Goal: Navigation & Orientation: Understand site structure

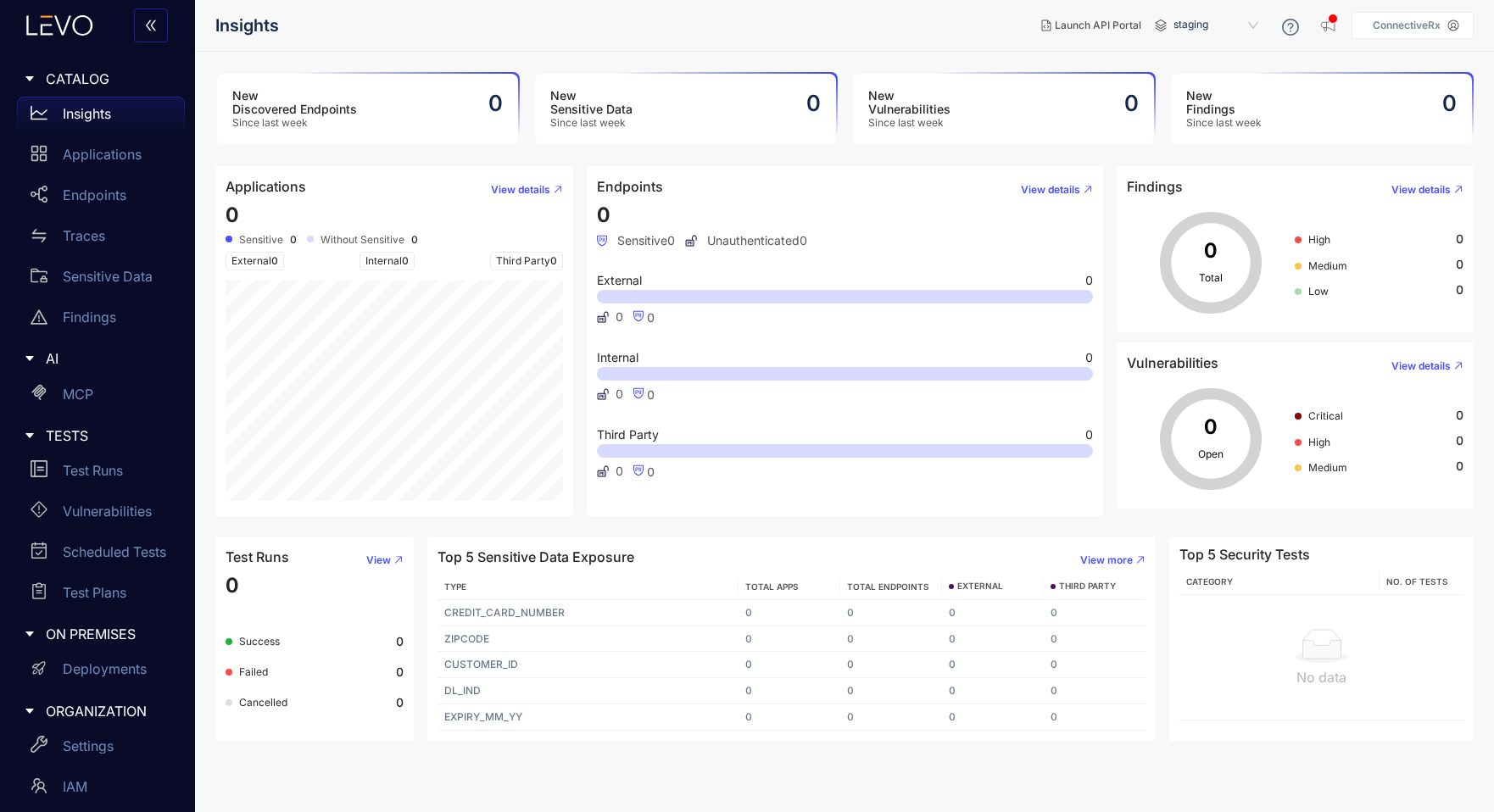
click at [1406, 31] on aside "ConnectiveRx" at bounding box center [1413, 25] width 122 height 27
click at [1448, 21] on icon at bounding box center [1453, 26] width 12 height 12
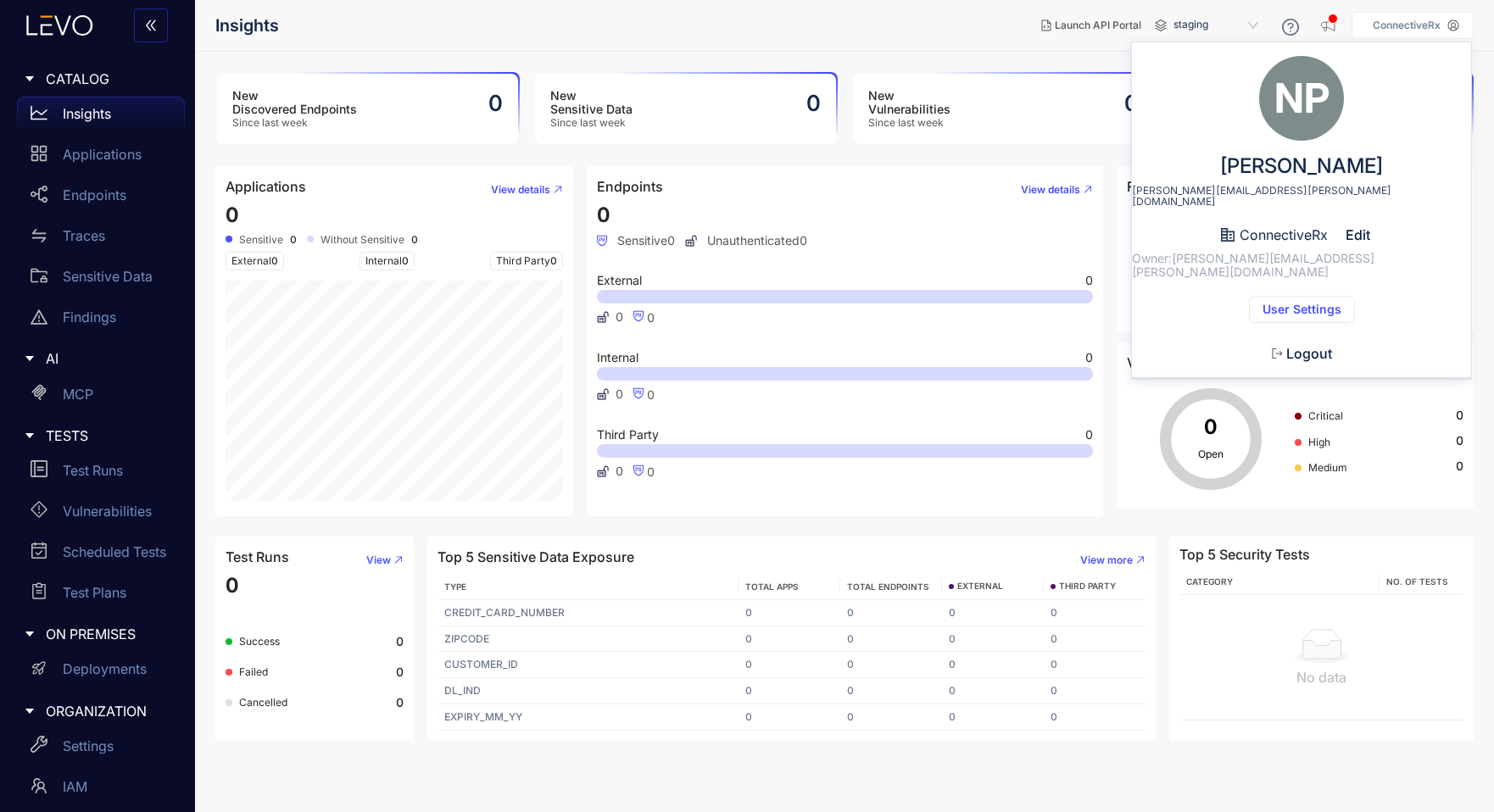
click at [1276, 302] on span "User Settings" at bounding box center [1302, 309] width 79 height 14
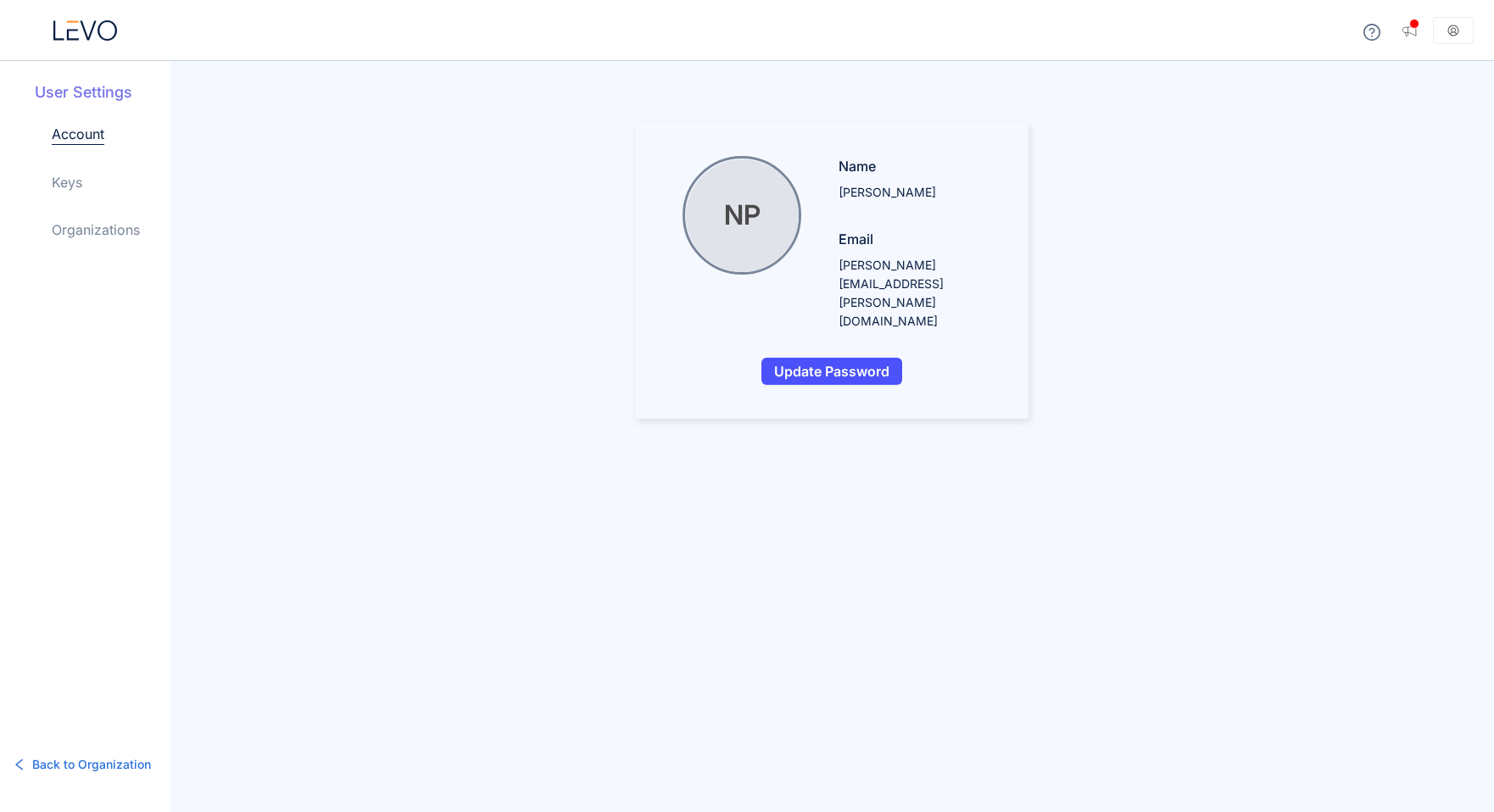
click at [70, 222] on link "Organizations" at bounding box center [96, 229] width 88 height 20
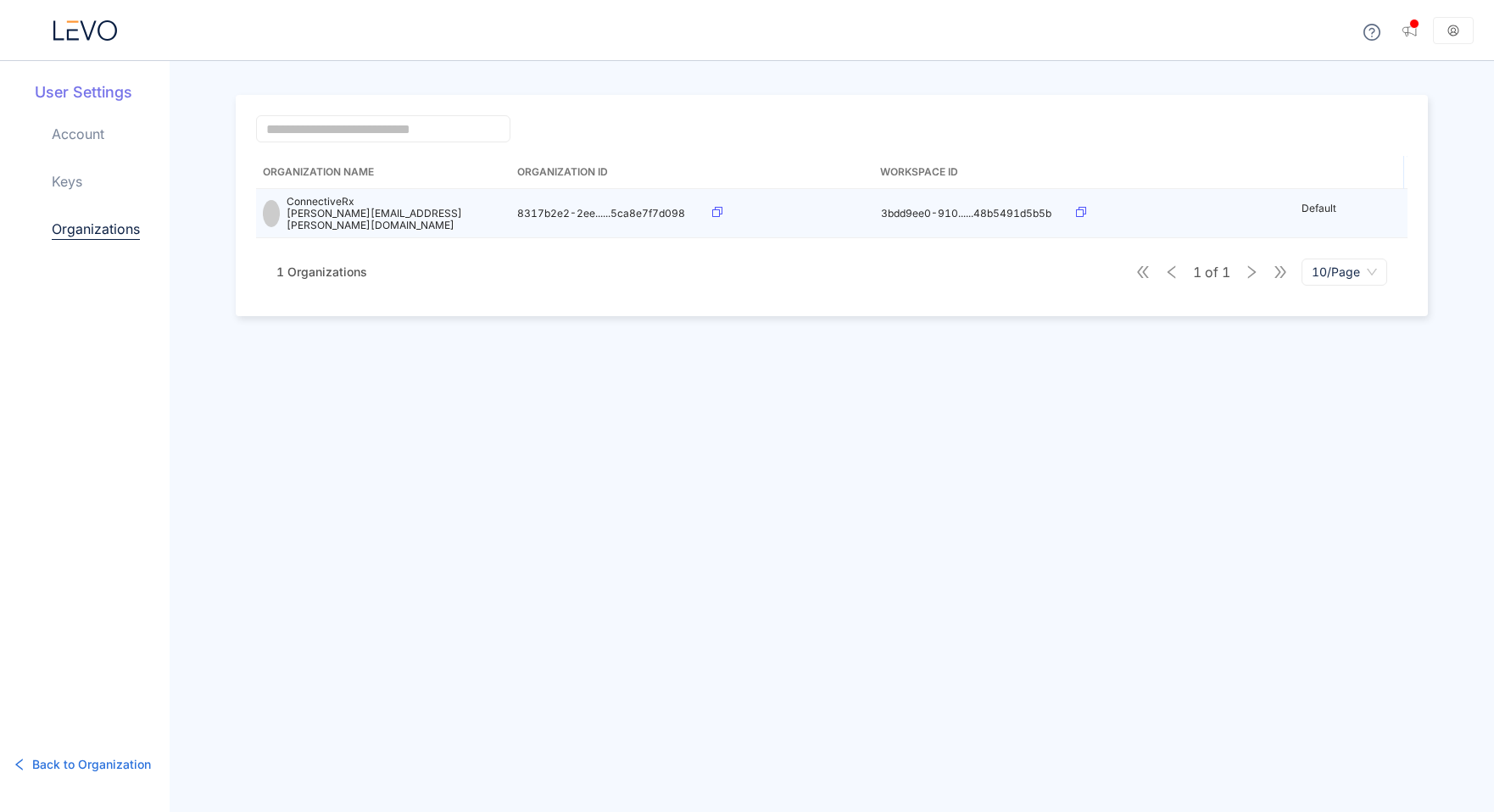
click at [721, 211] on icon at bounding box center [718, 212] width 10 height 10
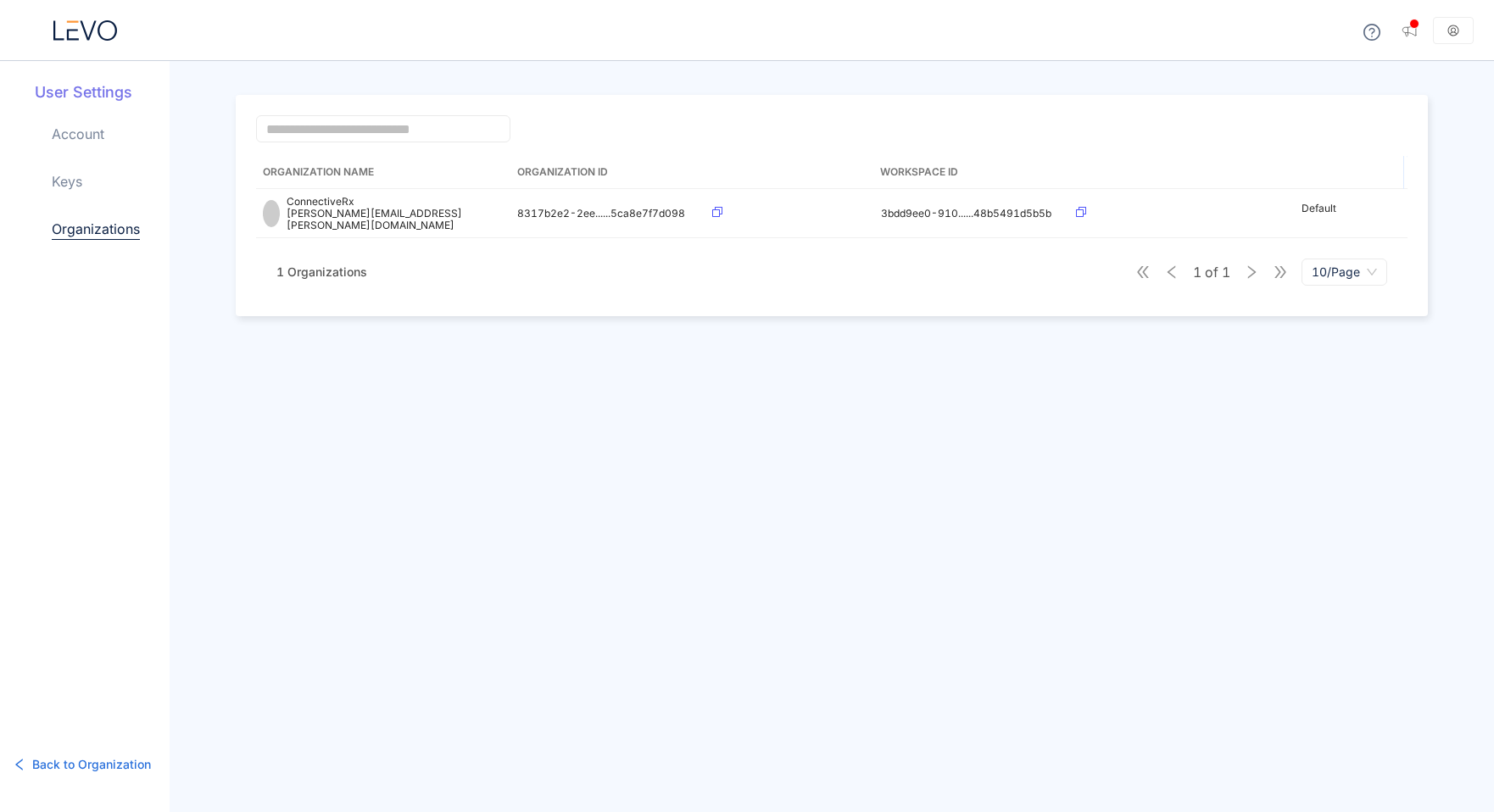
click at [85, 763] on span "Back to Organization" at bounding box center [91, 765] width 119 height 19
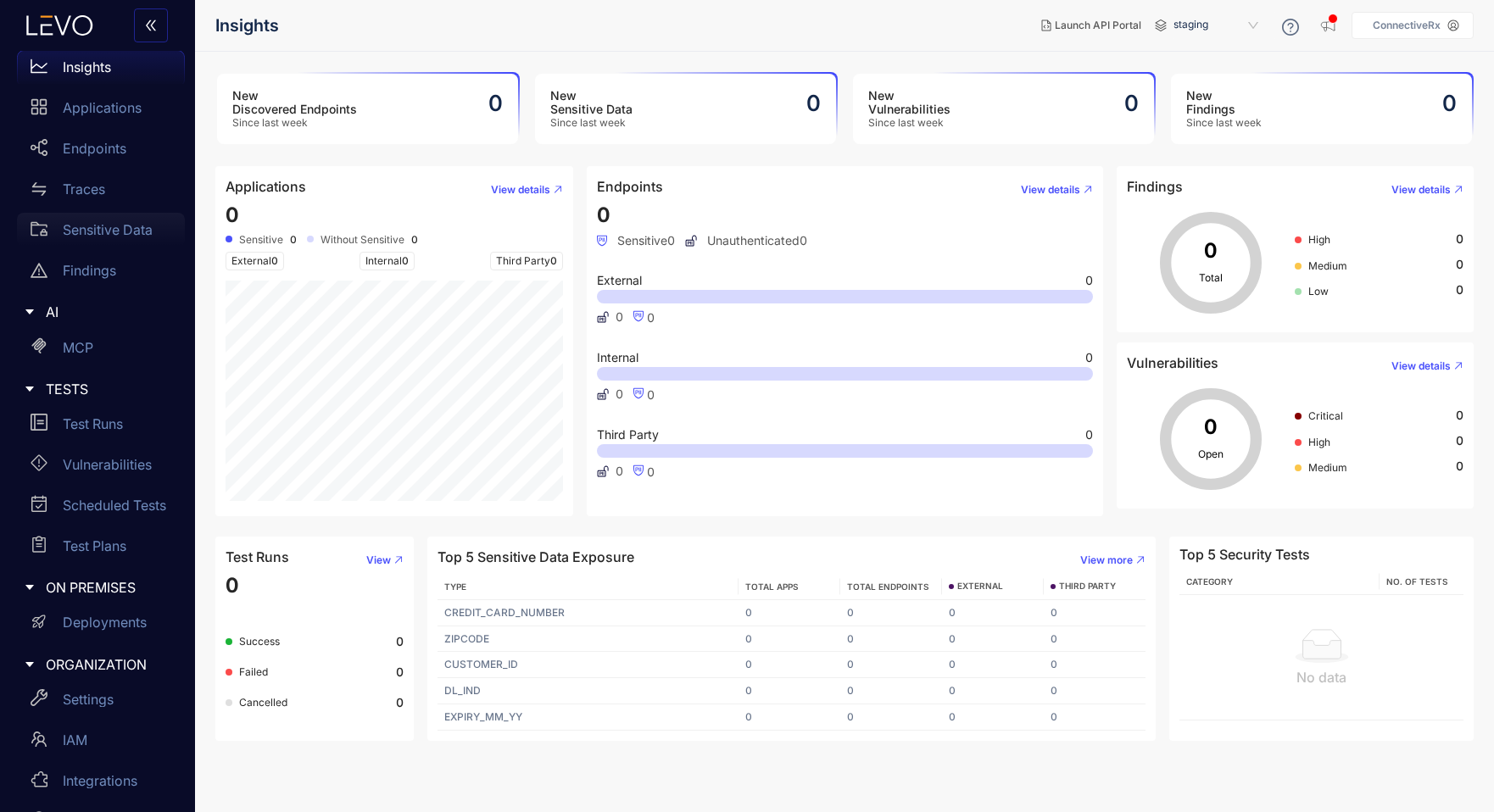
scroll to position [90, 0]
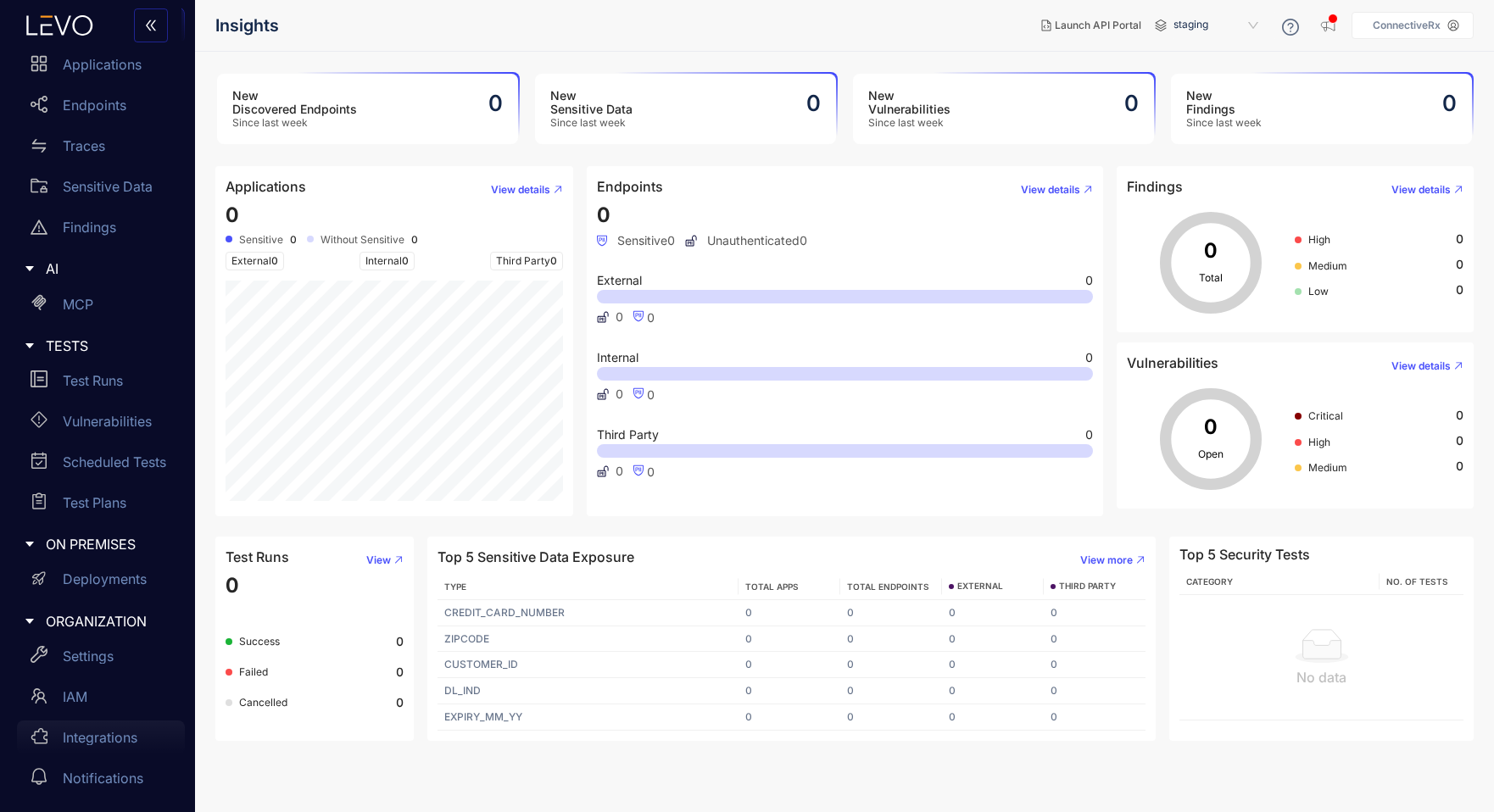
click at [79, 742] on p "Integrations" at bounding box center [100, 737] width 75 height 16
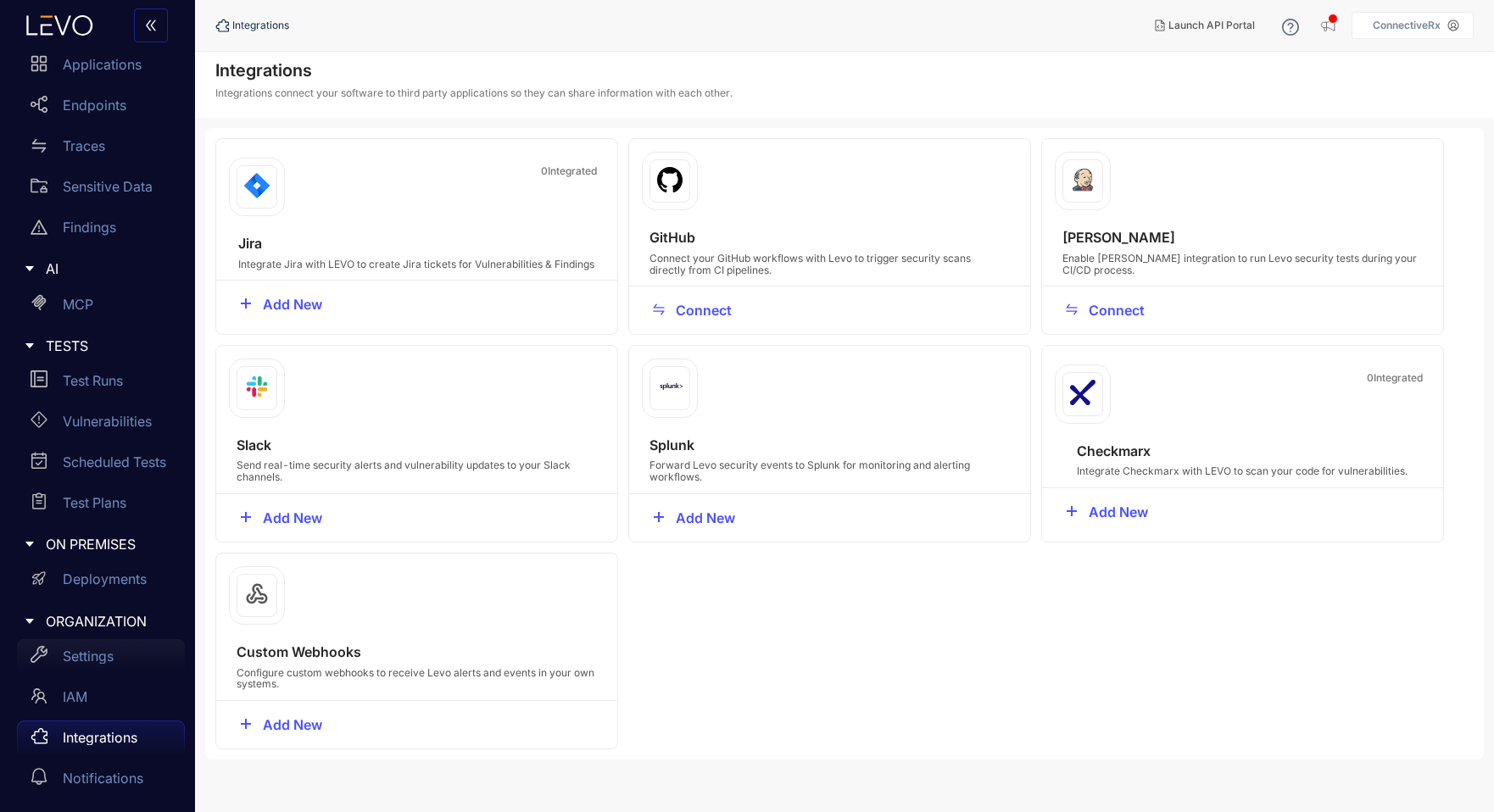
click at [81, 648] on p "Settings" at bounding box center [88, 656] width 51 height 16
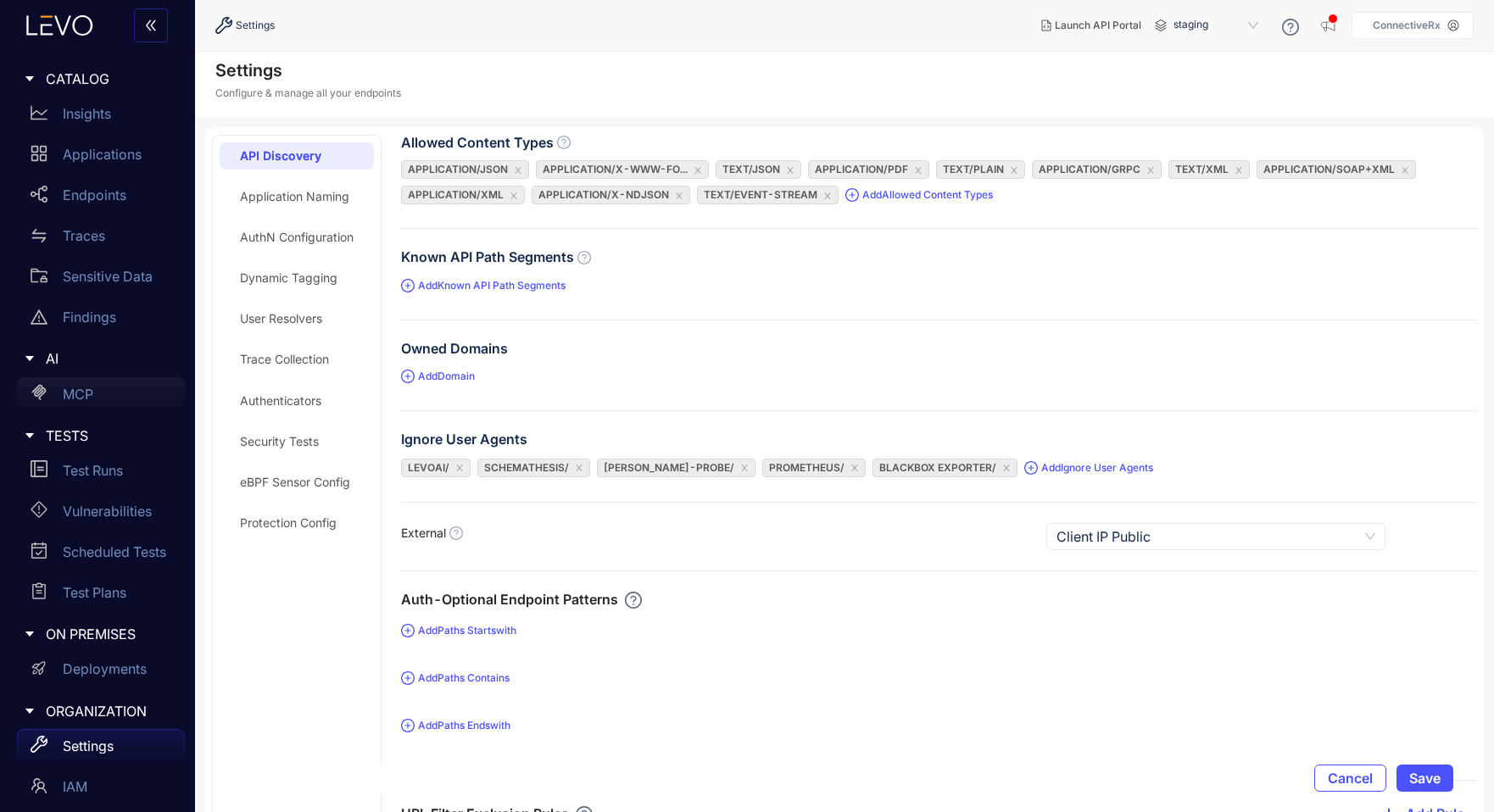
click at [92, 392] on p "MCP" at bounding box center [77, 394] width 30 height 16
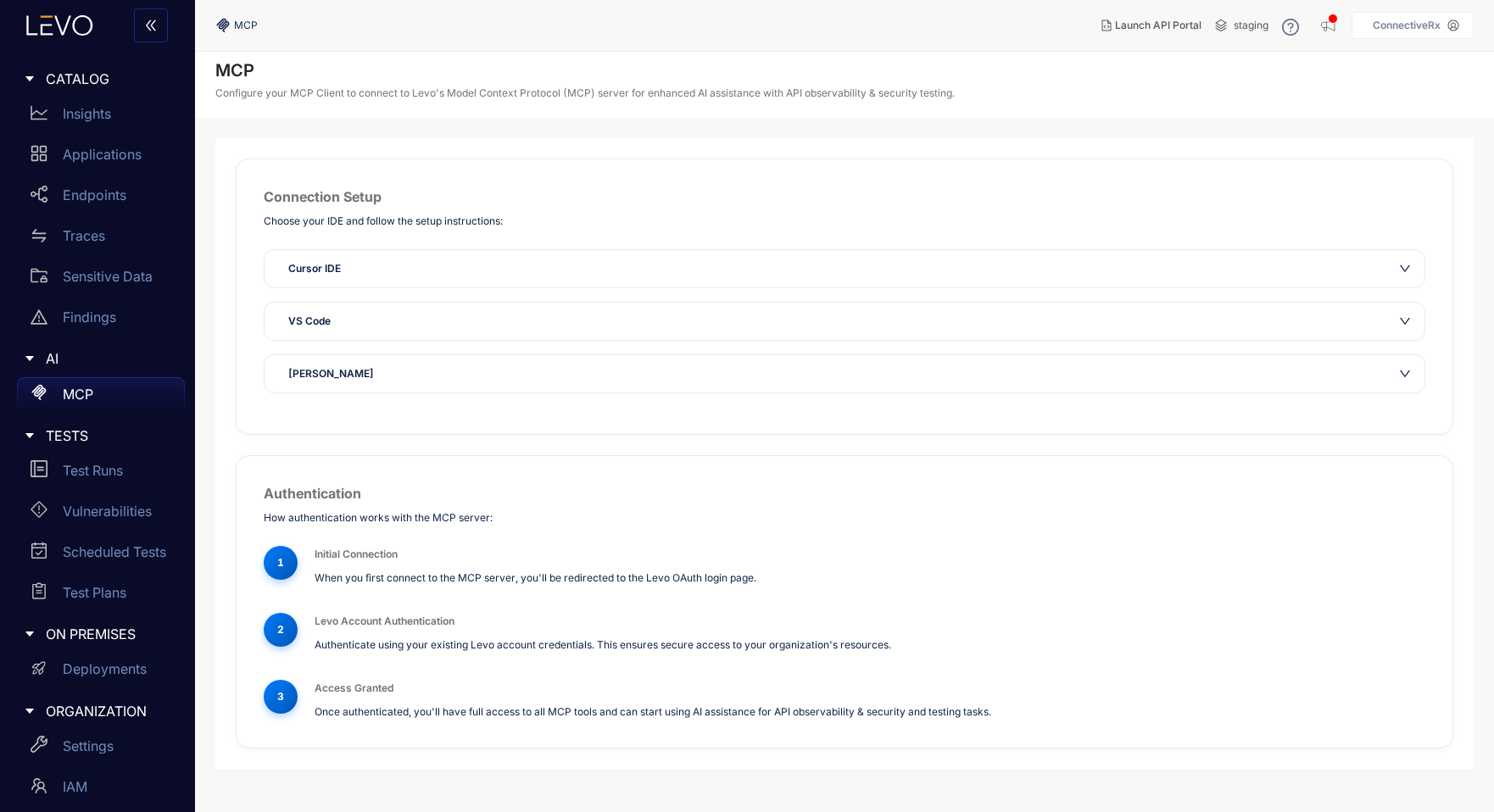
scroll to position [90, 0]
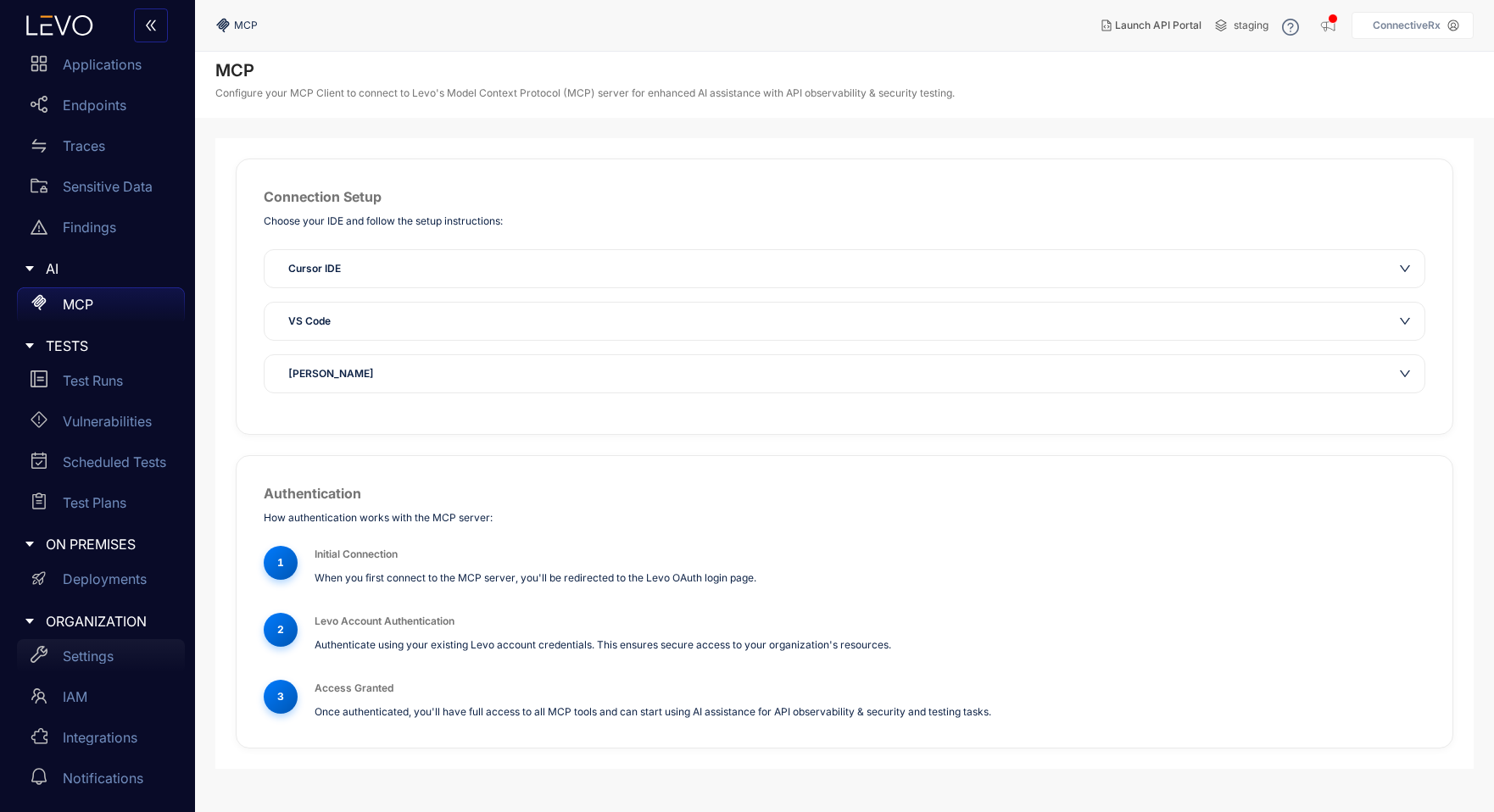
click at [82, 647] on div "Settings" at bounding box center [101, 656] width 168 height 34
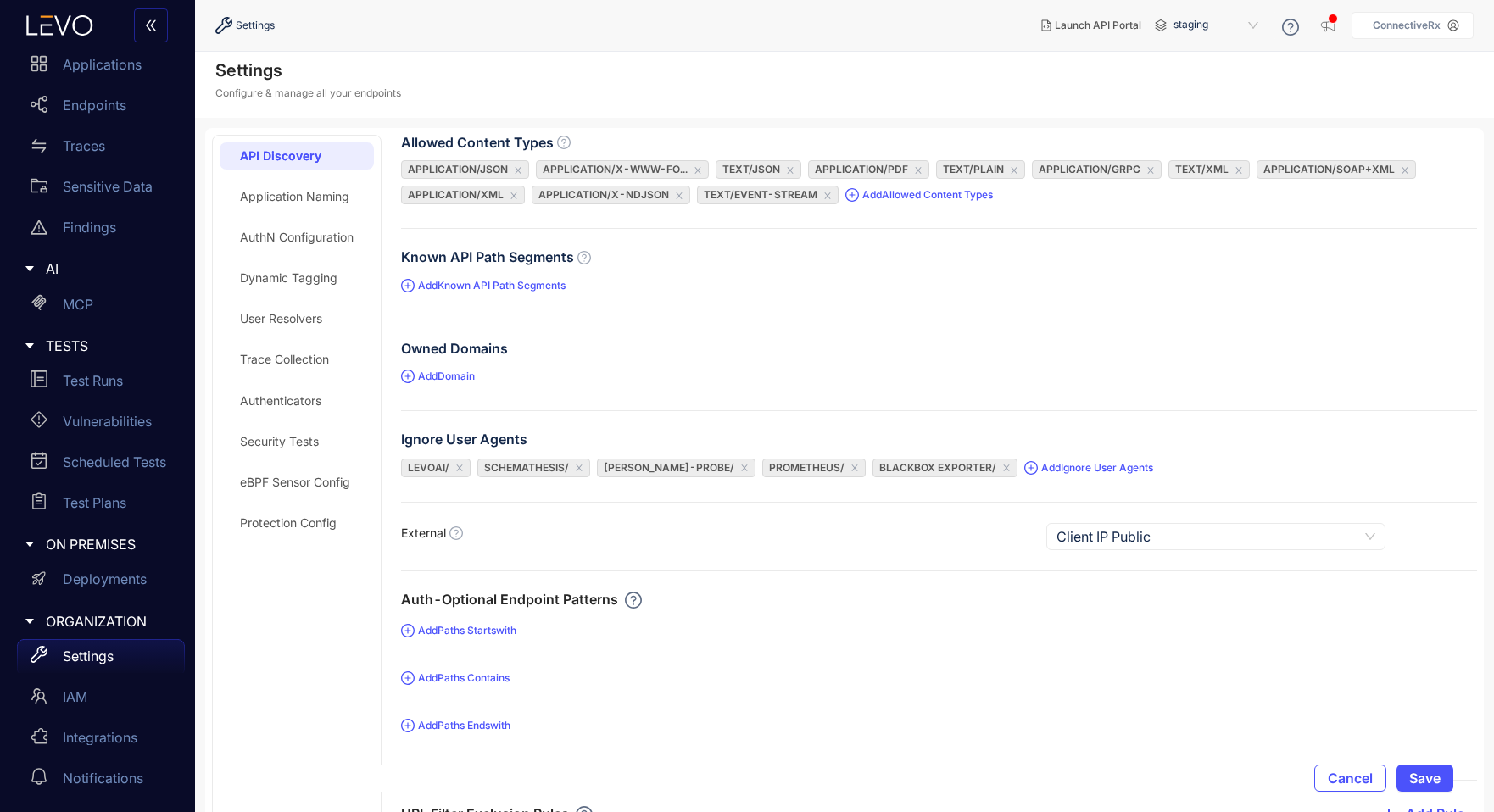
scroll to position [364, 0]
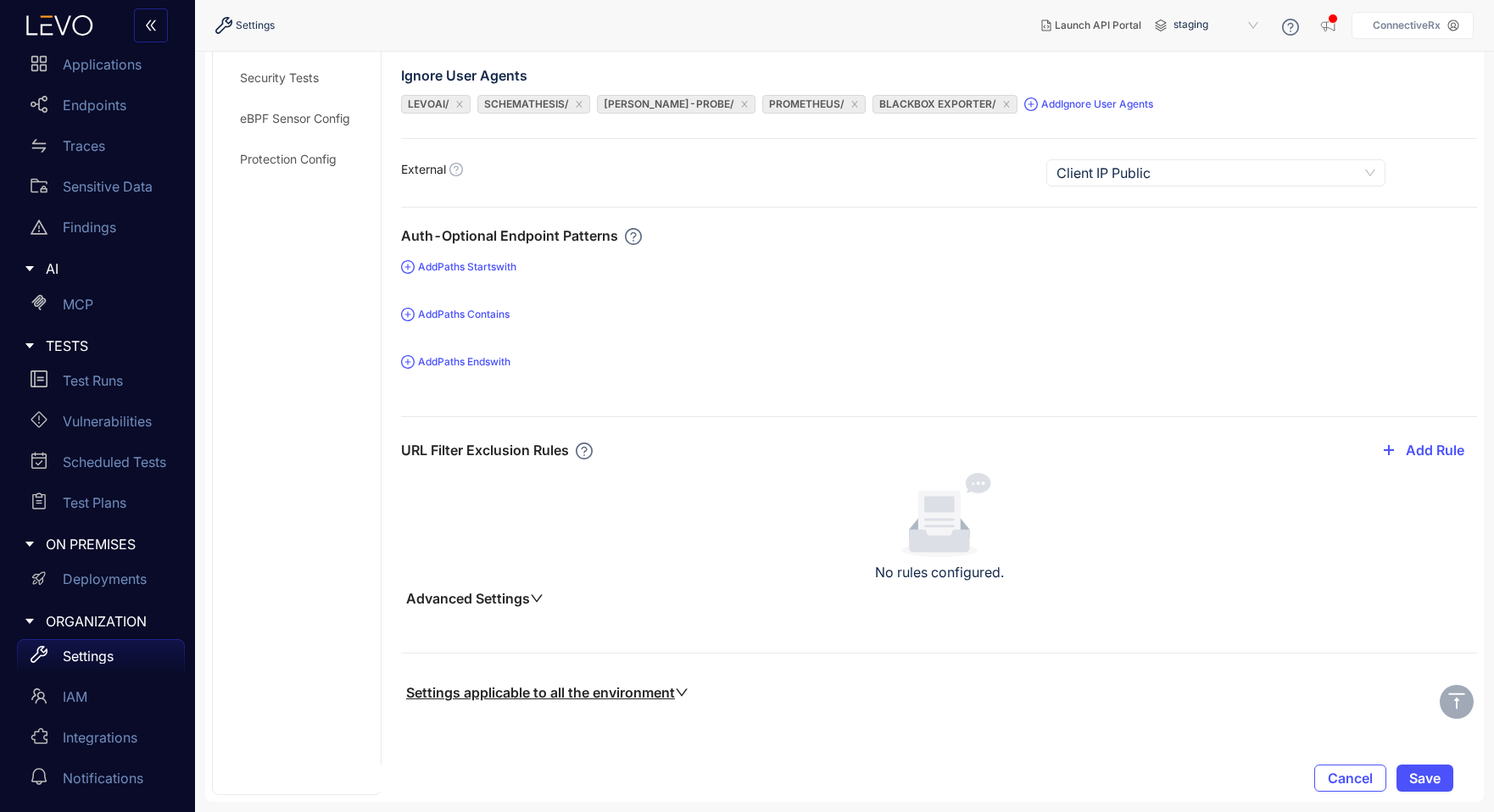
click at [529, 599] on button "Advanced Settings" at bounding box center [475, 599] width 147 height 17
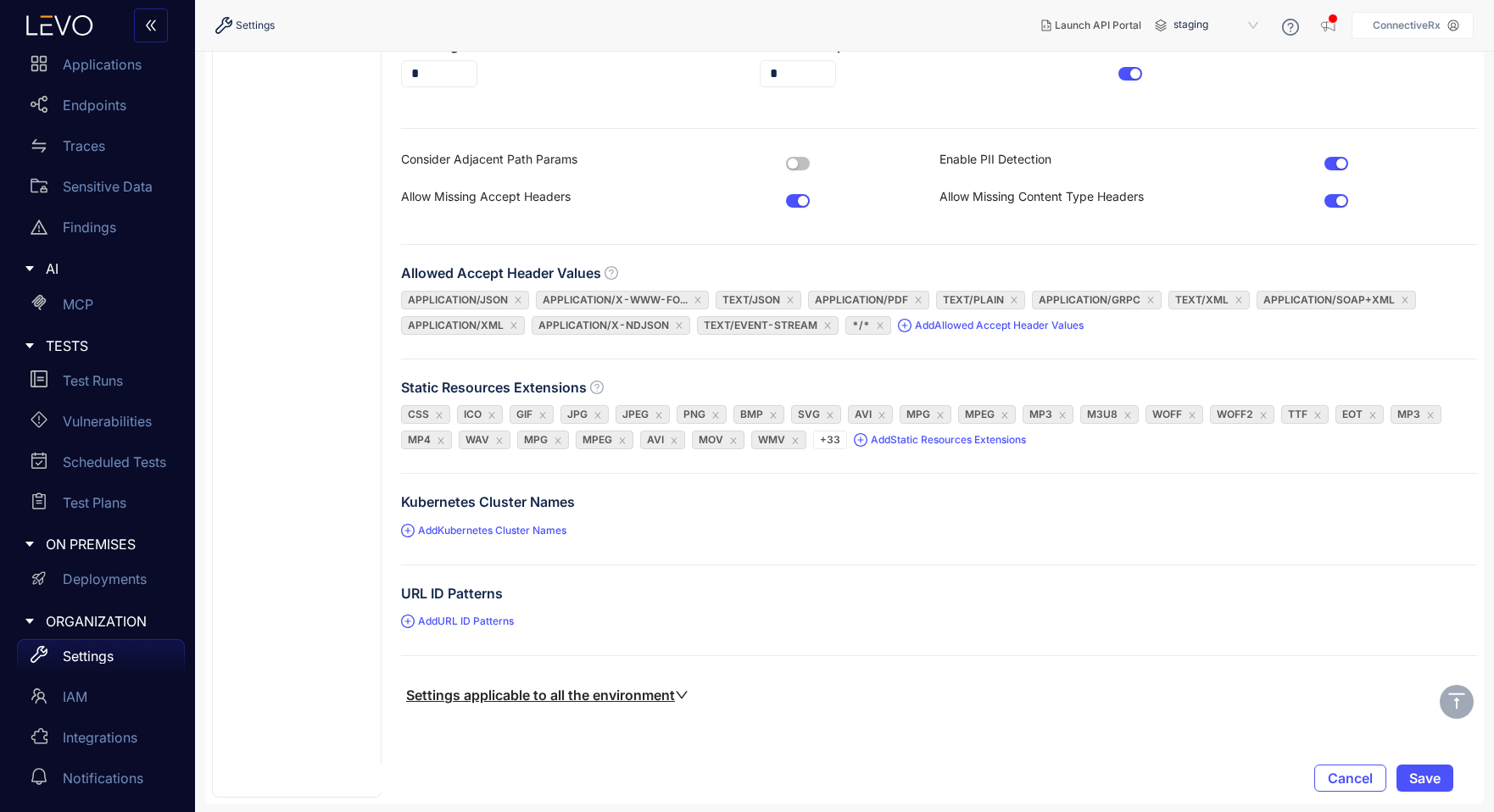
scroll to position [961, 0]
click at [549, 694] on u "Settings applicable to all the environment" at bounding box center [548, 694] width 283 height 17
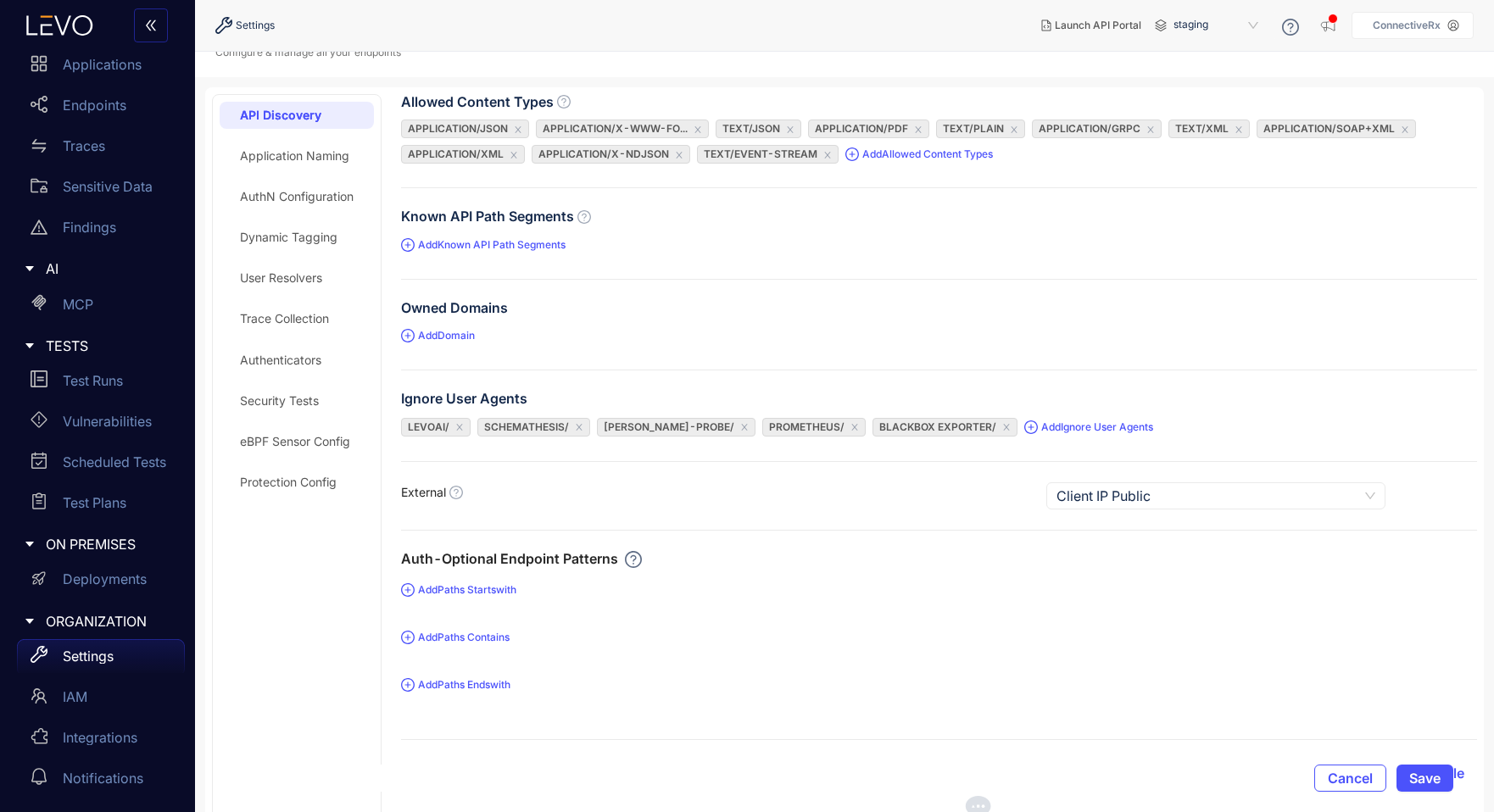
scroll to position [0, 0]
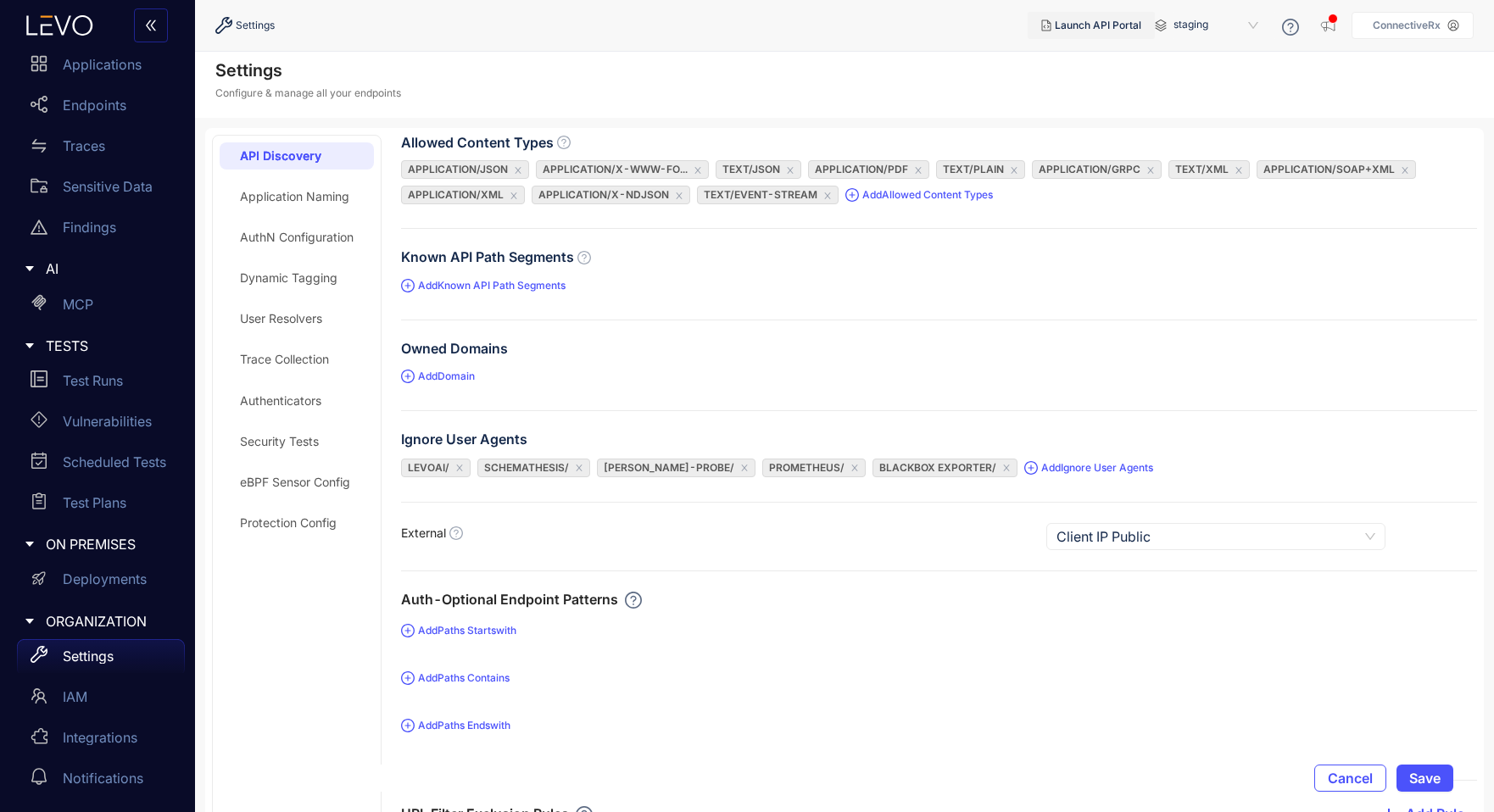
click at [1083, 21] on span "Launch API Portal" at bounding box center [1098, 26] width 87 height 12
click at [1442, 41] on div "Please contact support for API Portal access" at bounding box center [1319, 43] width 269 height 20
click at [1448, 41] on icon "close" at bounding box center [1449, 43] width 12 height 12
click at [1184, 21] on span "staging" at bounding box center [1218, 25] width 88 height 27
click at [1197, 60] on div "staging" at bounding box center [1224, 54] width 88 height 19
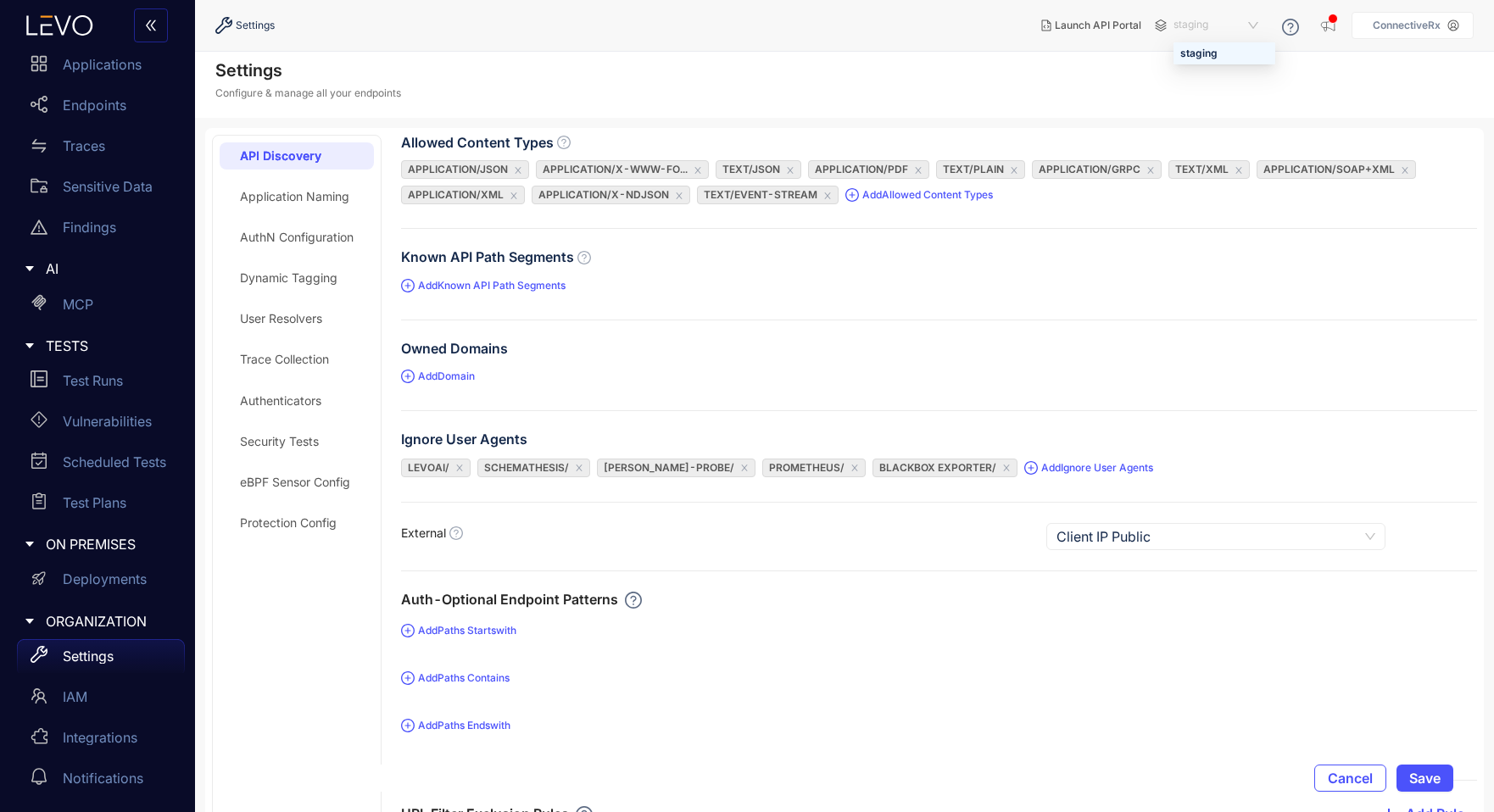
click at [1257, 25] on span "staging" at bounding box center [1218, 25] width 88 height 27
click at [1332, 23] on icon "button" at bounding box center [1328, 26] width 17 height 17
click at [945, 64] on div "Settings Configure & manage all your endpoints" at bounding box center [844, 85] width 1299 height 66
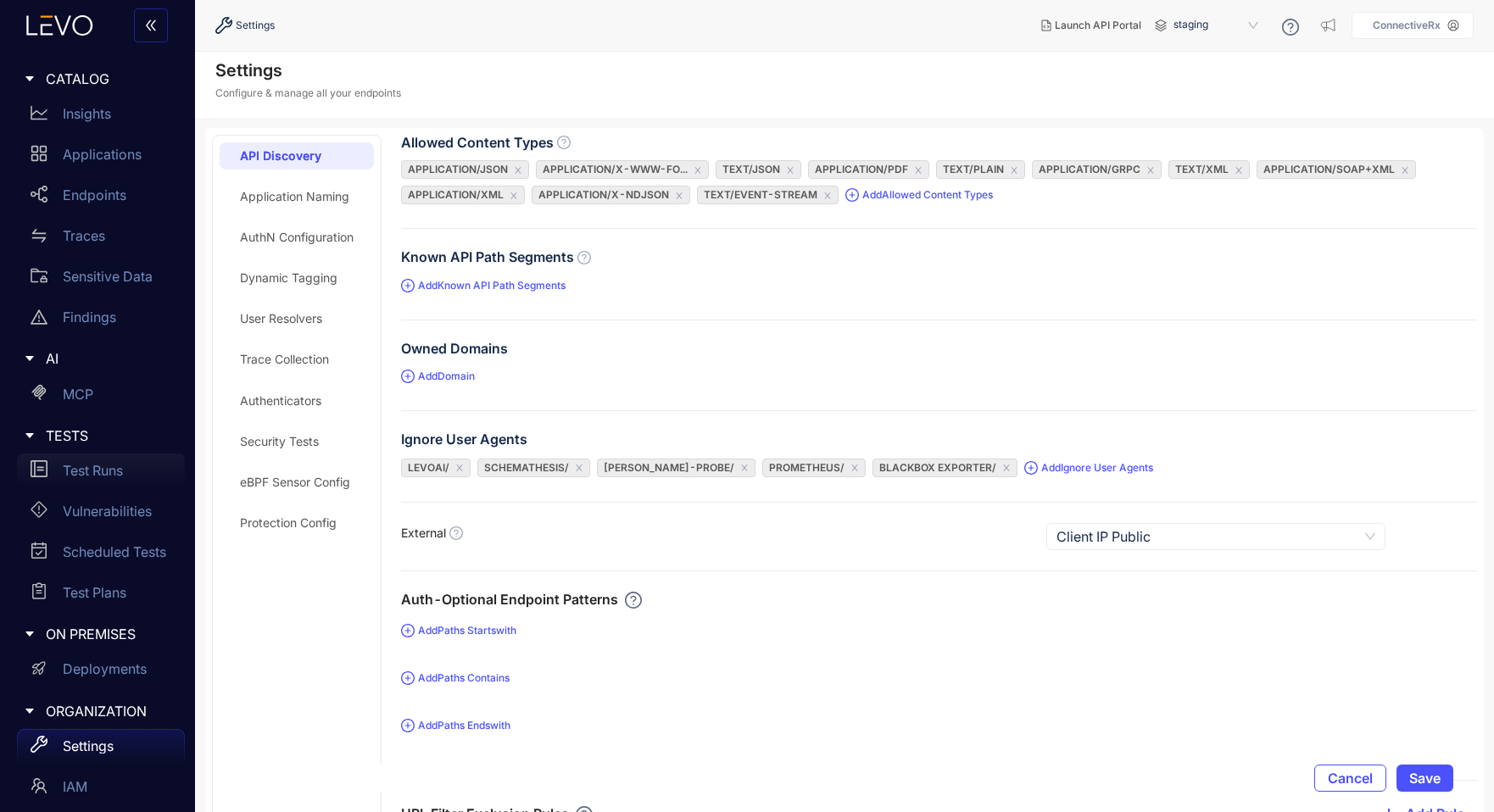
click at [83, 467] on p "Test Runs" at bounding box center [92, 471] width 60 height 16
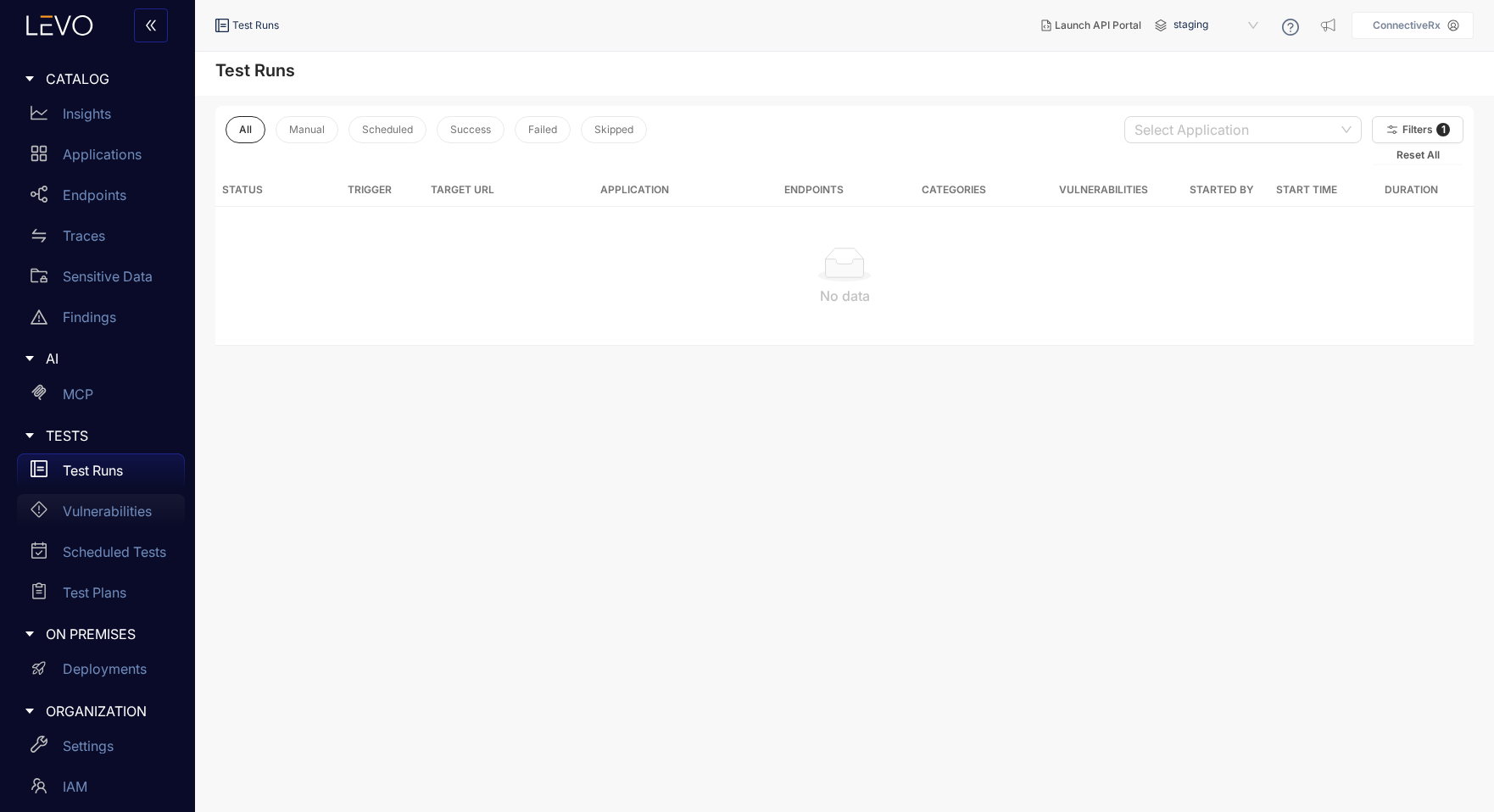
click at [88, 524] on div "Vulnerabilities" at bounding box center [101, 510] width 168 height 34
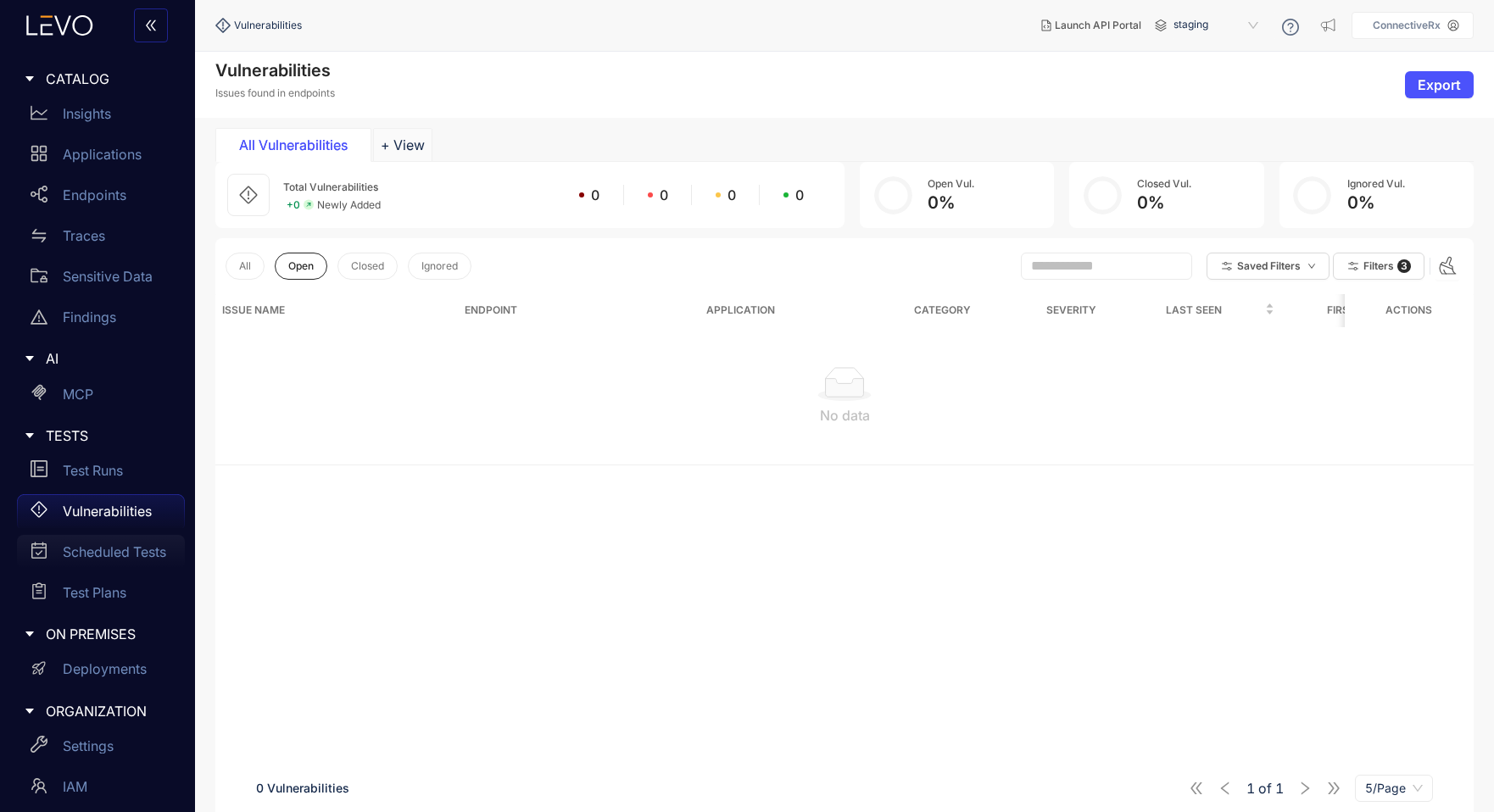
click at [94, 563] on div "Scheduled Tests" at bounding box center [101, 551] width 168 height 34
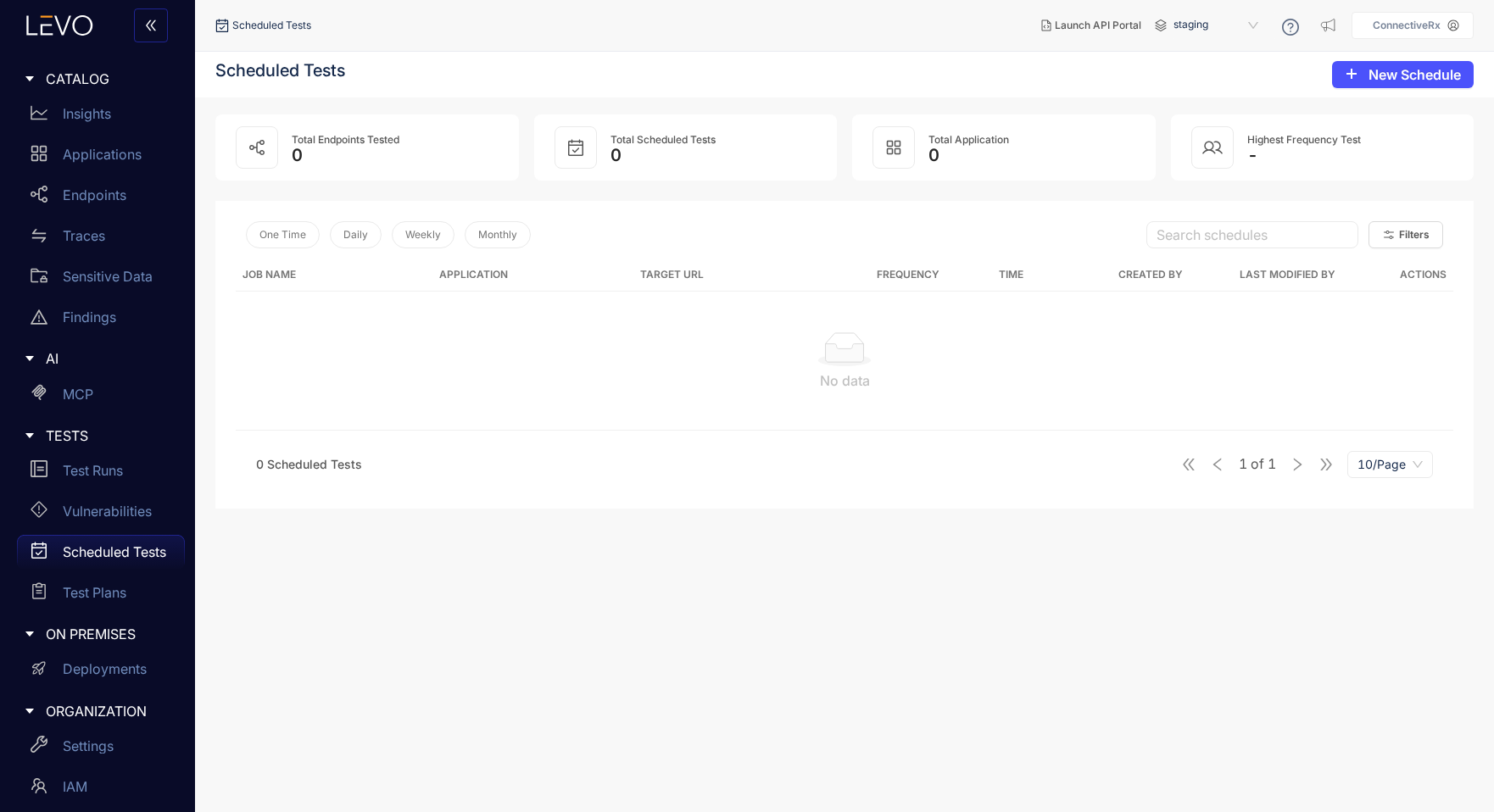
click at [85, 571] on link "Scheduled Tests" at bounding box center [101, 555] width 168 height 41
click at [89, 595] on p "Test Plans" at bounding box center [94, 593] width 63 height 16
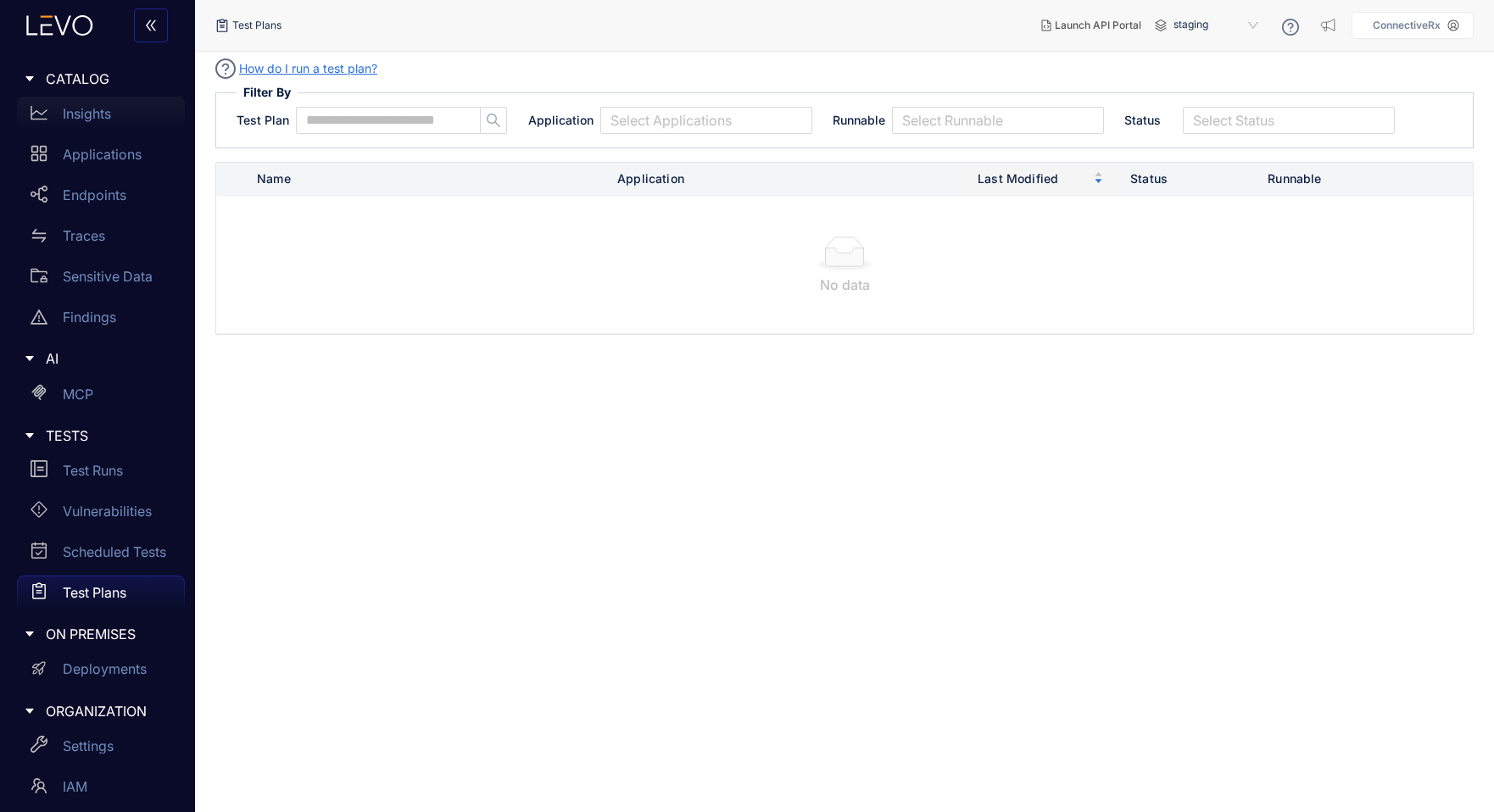
click at [99, 119] on p "Insights" at bounding box center [87, 114] width 49 height 16
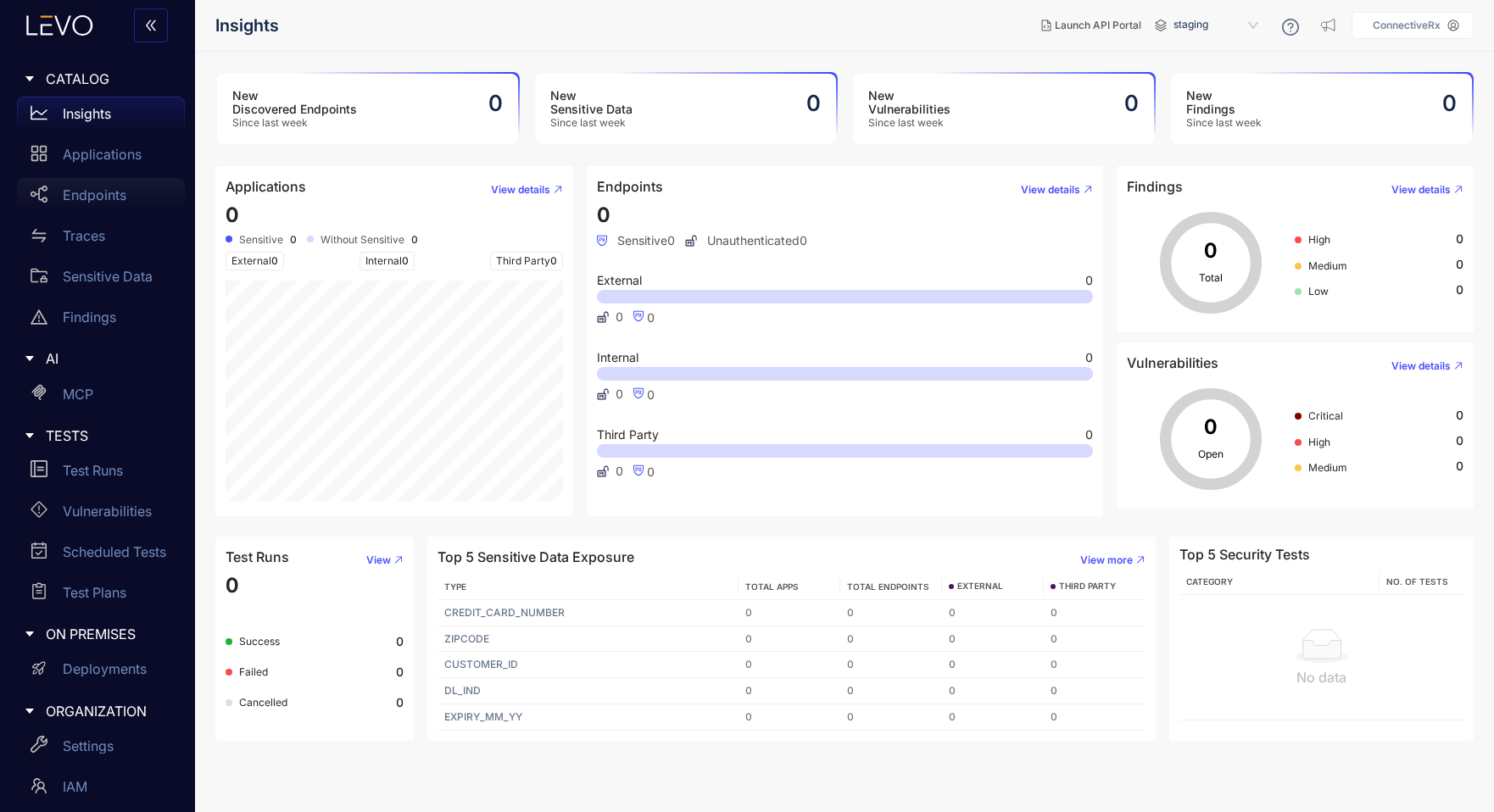
click at [88, 198] on p "Endpoints" at bounding box center [94, 195] width 63 height 16
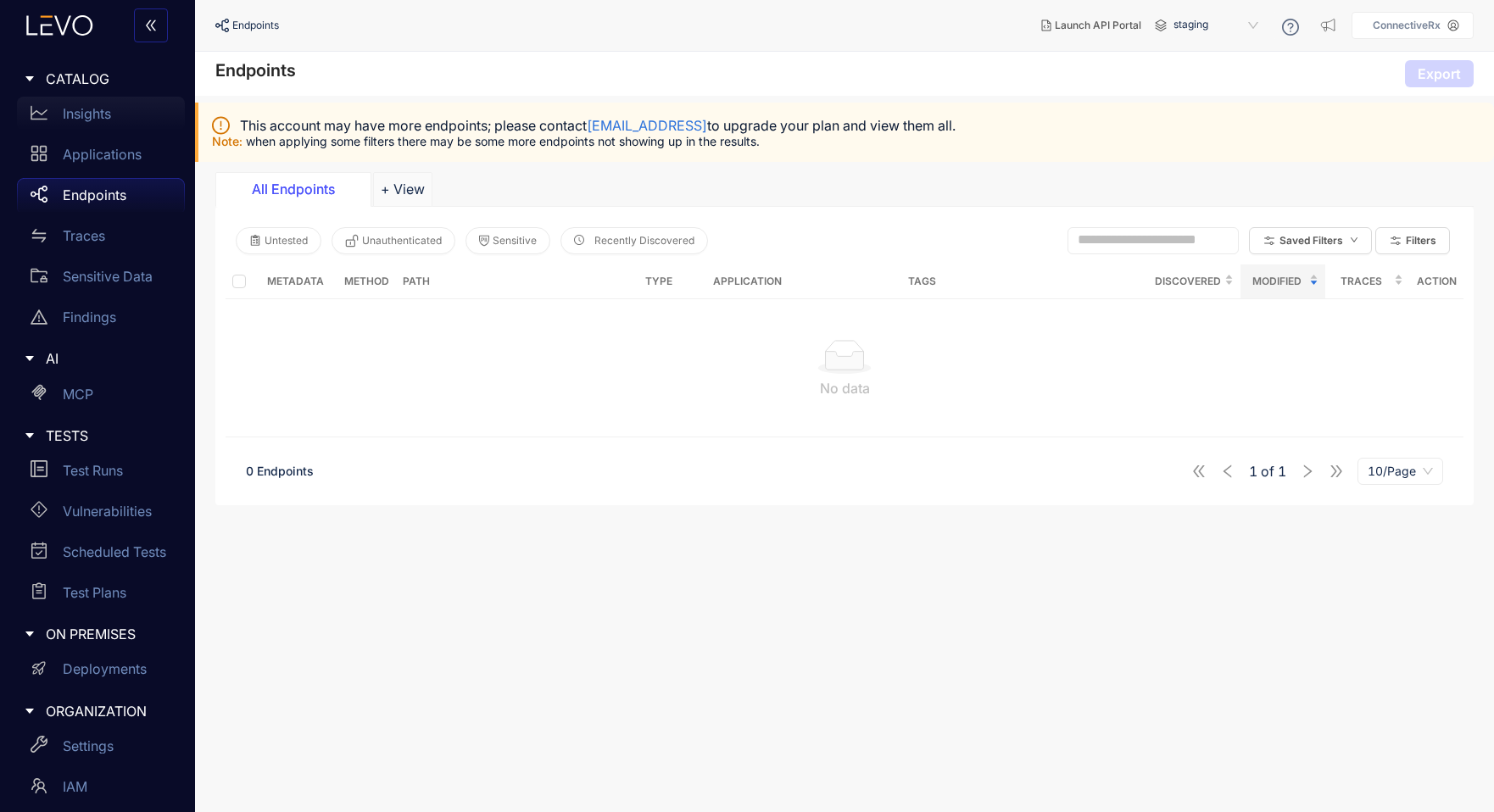
click at [98, 100] on div "Insights" at bounding box center [101, 114] width 168 height 34
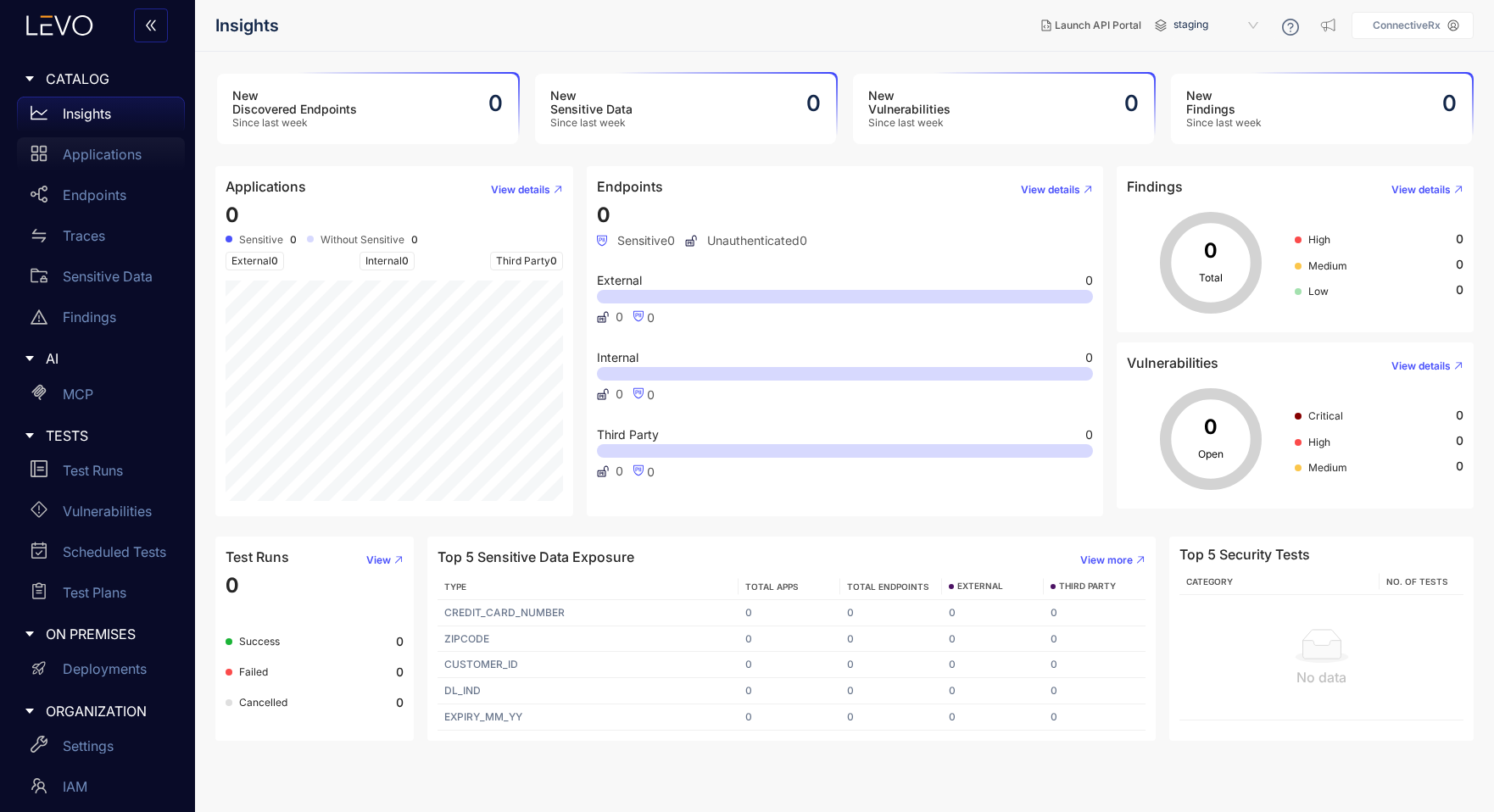
click at [116, 161] on p "Applications" at bounding box center [101, 154] width 79 height 16
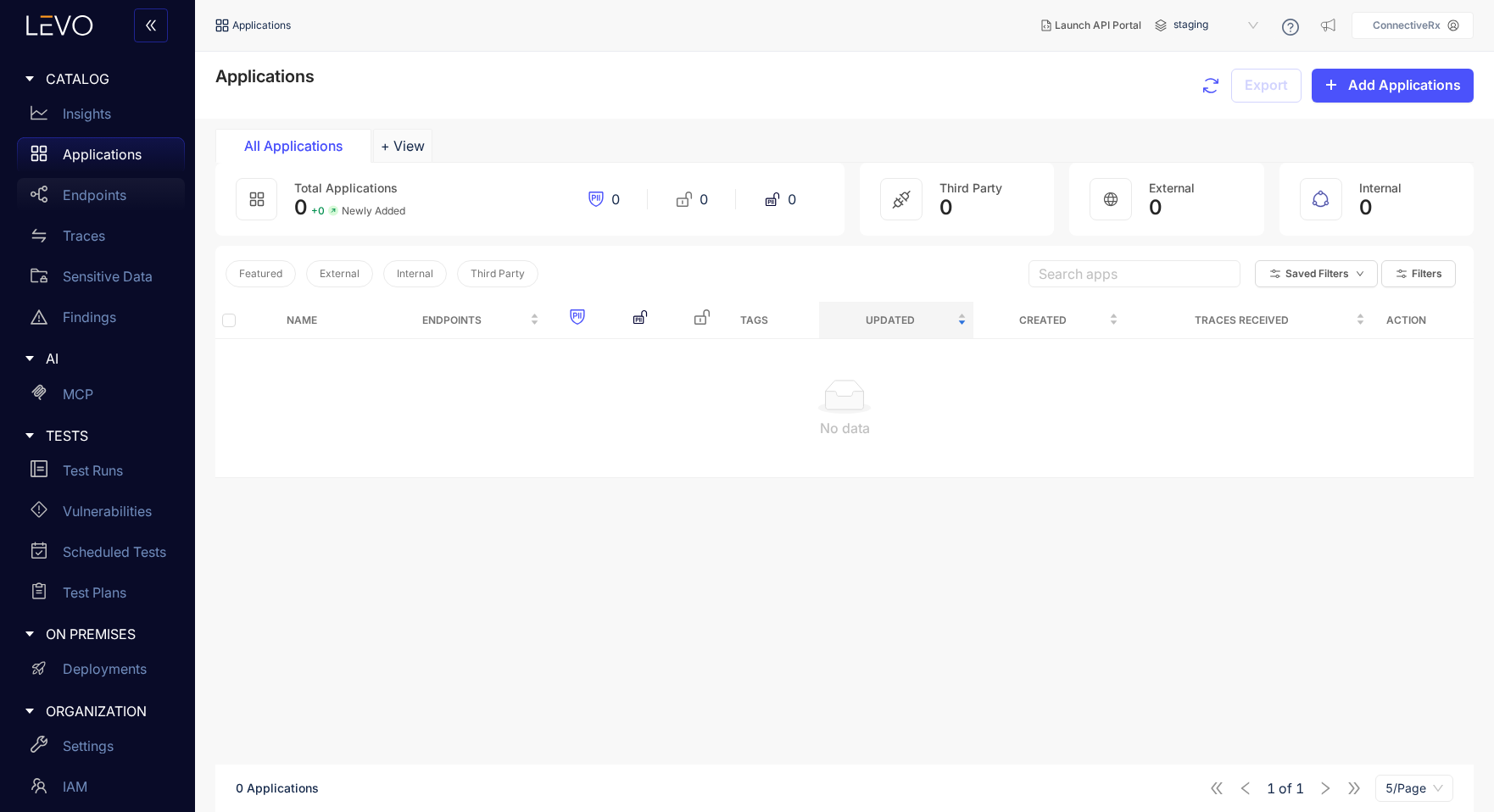
click at [96, 201] on p "Endpoints" at bounding box center [94, 195] width 63 height 16
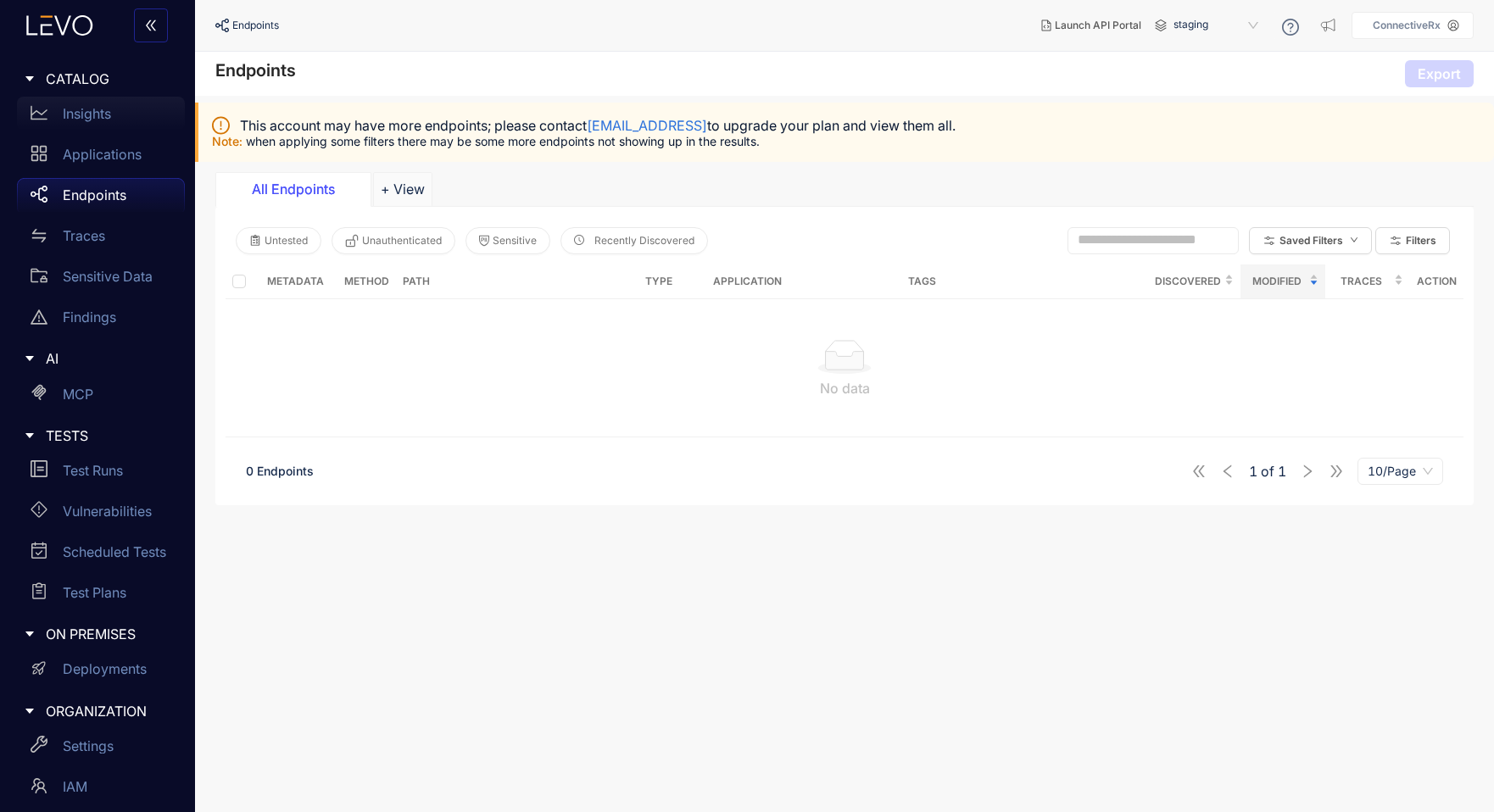
click at [75, 100] on div "Insights" at bounding box center [101, 114] width 168 height 34
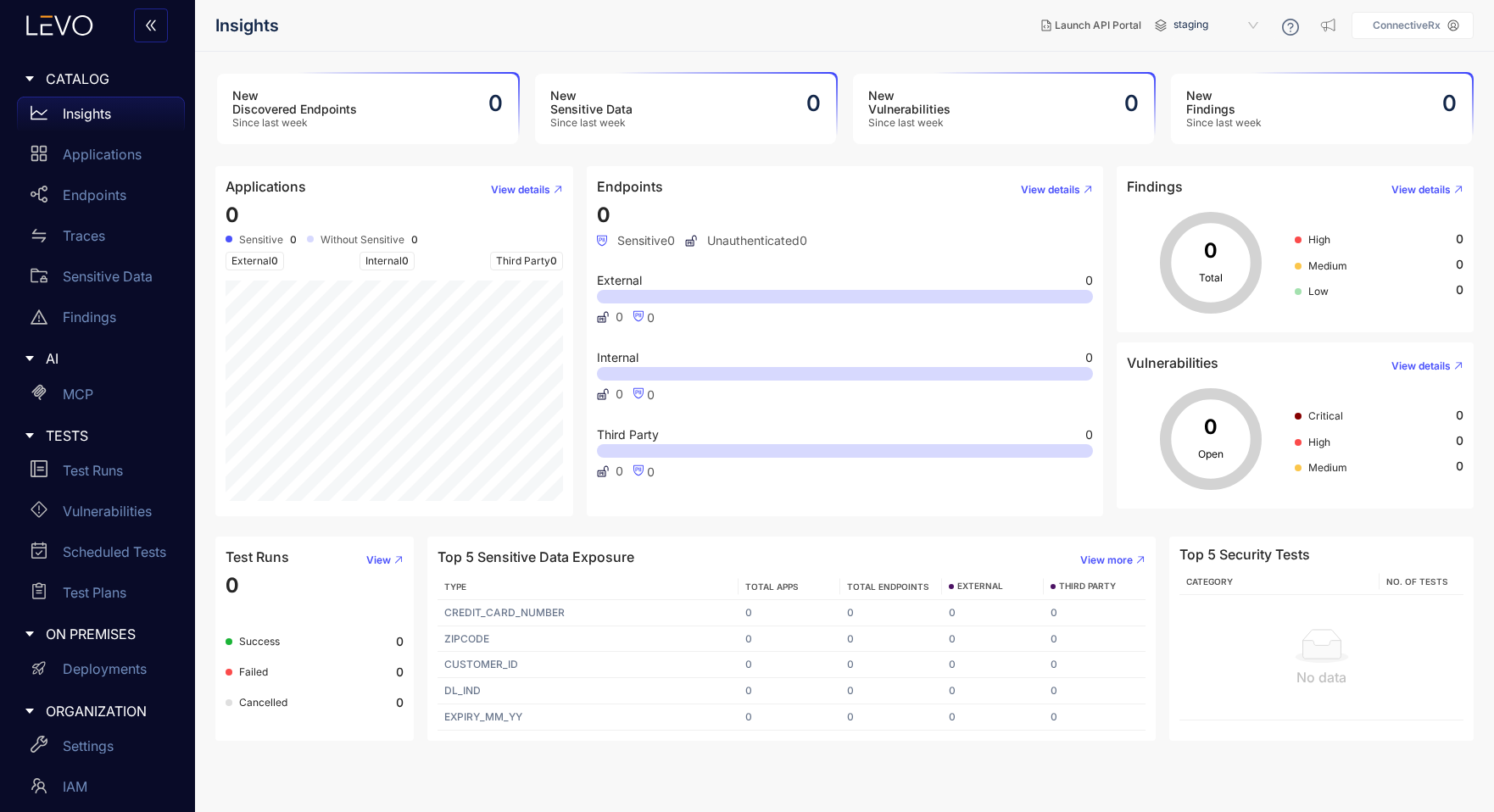
click at [1404, 30] on p "ConnectiveRx" at bounding box center [1406, 26] width 68 height 12
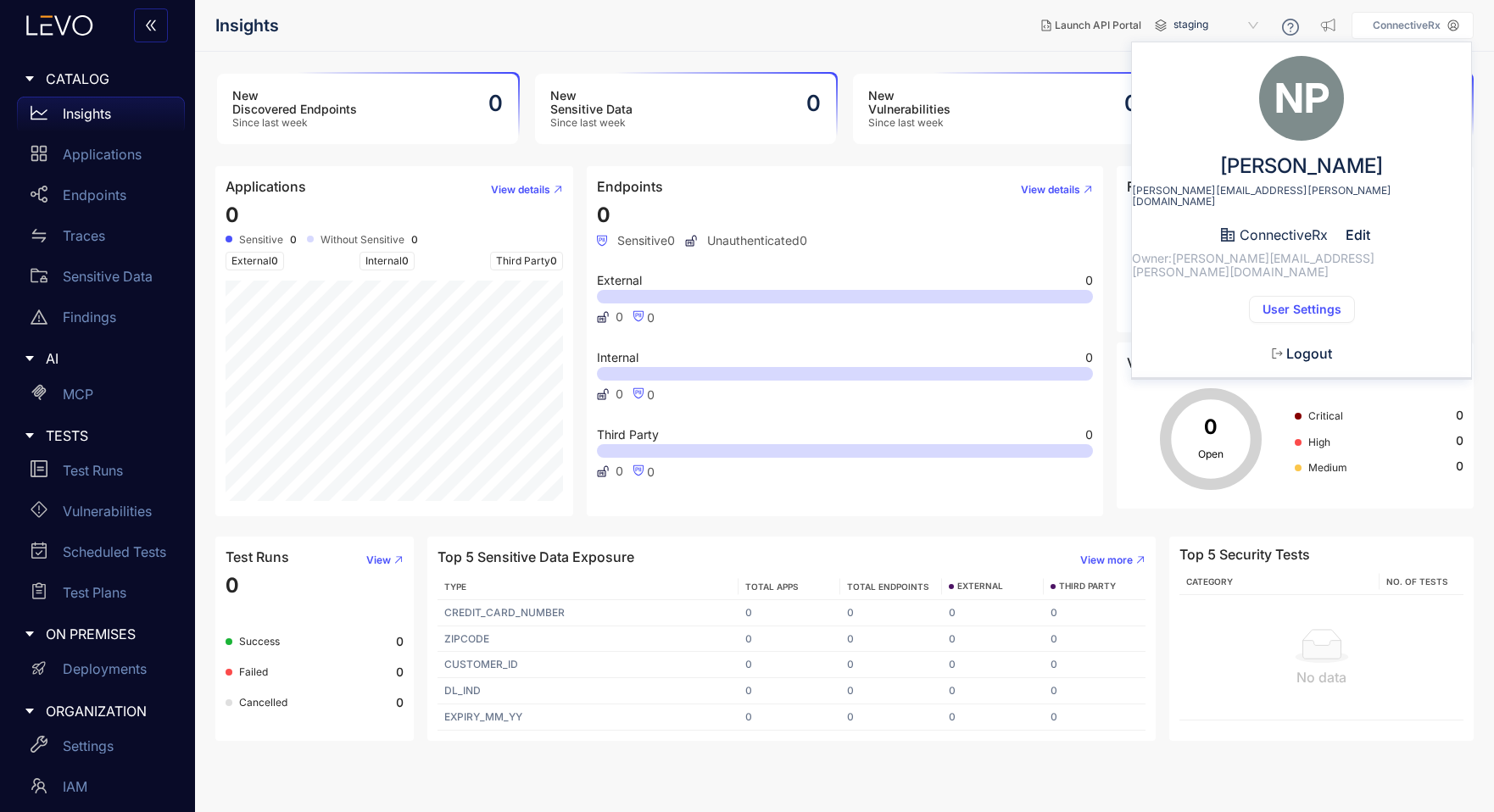
click at [1352, 296] on button "User Settings" at bounding box center [1302, 309] width 106 height 27
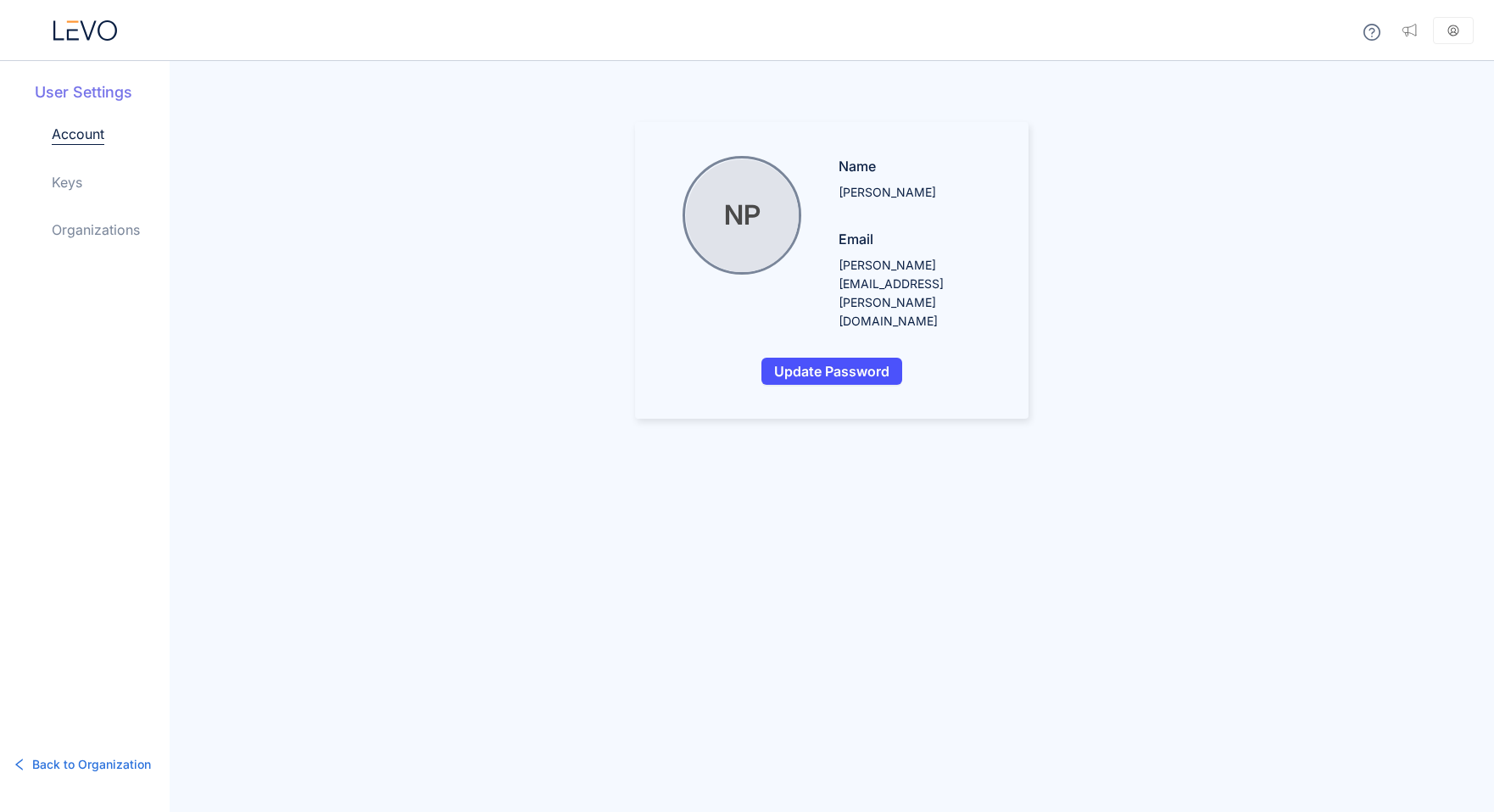
click at [80, 229] on link "Organizations" at bounding box center [96, 229] width 88 height 20
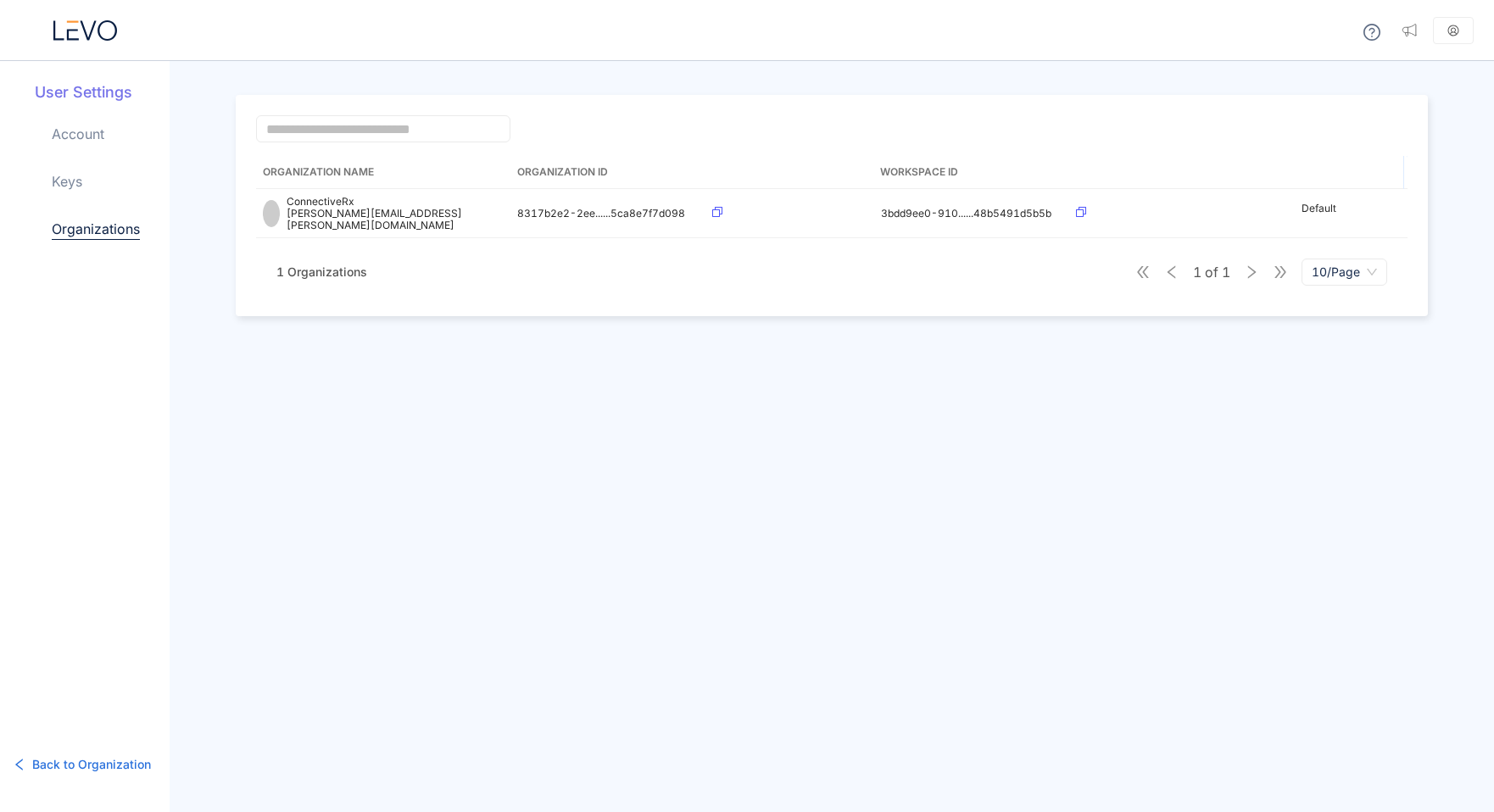
click at [73, 182] on link "Keys" at bounding box center [67, 181] width 30 height 20
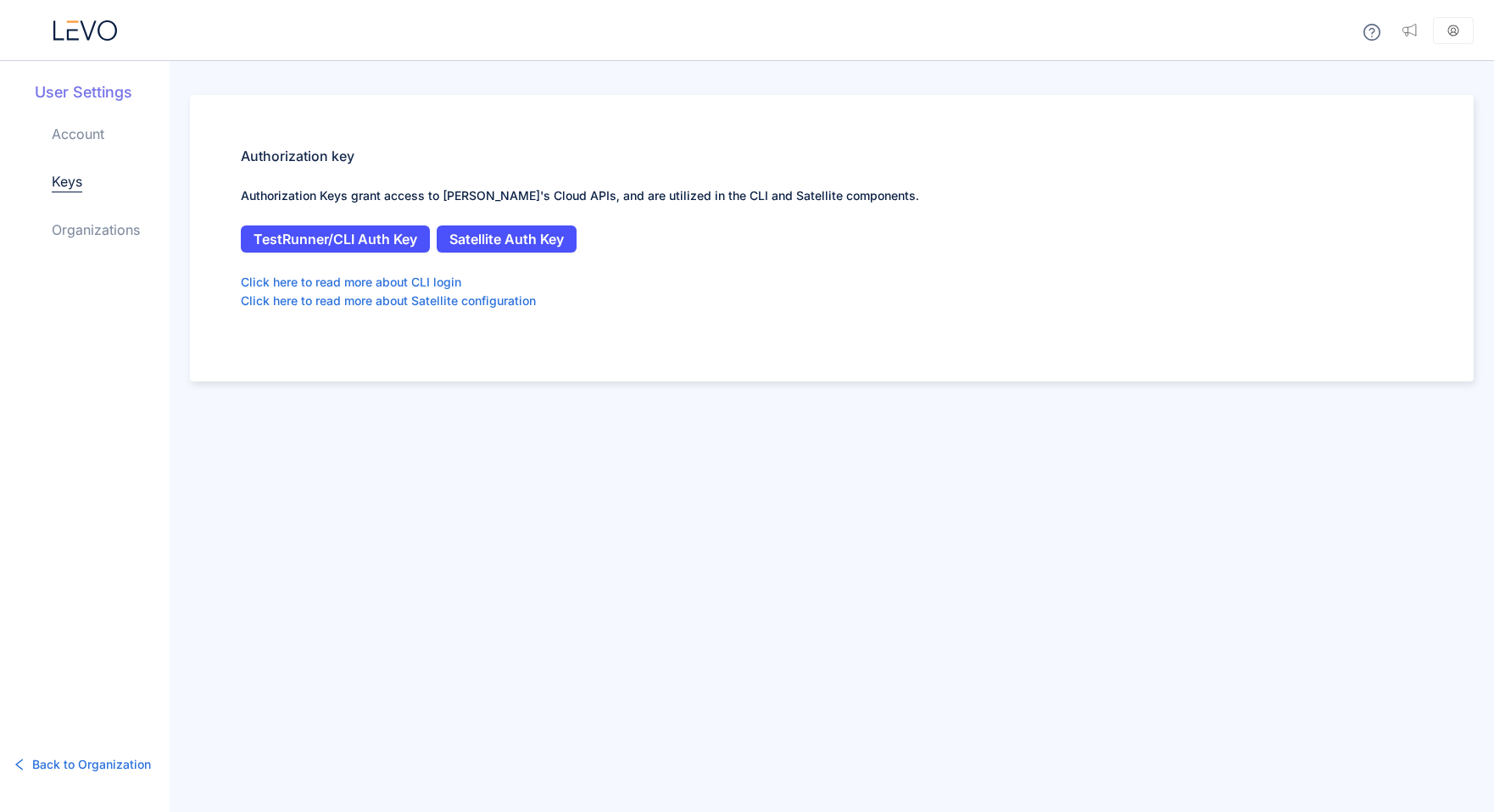
click at [126, 766] on span "Back to Organization" at bounding box center [91, 765] width 119 height 19
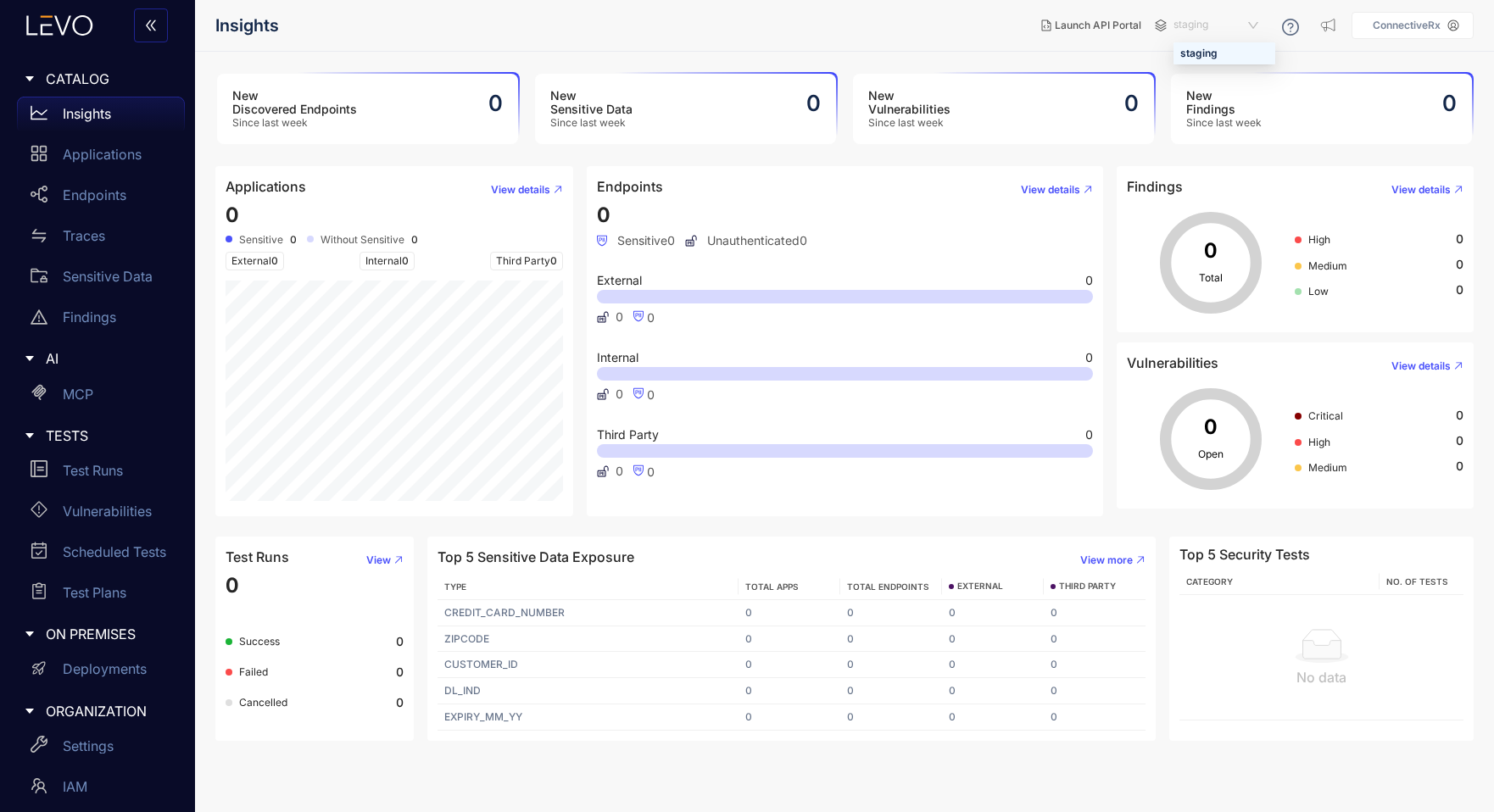
click at [1198, 26] on span "staging" at bounding box center [1218, 25] width 88 height 27
click at [69, 161] on p "Applications" at bounding box center [101, 154] width 79 height 16
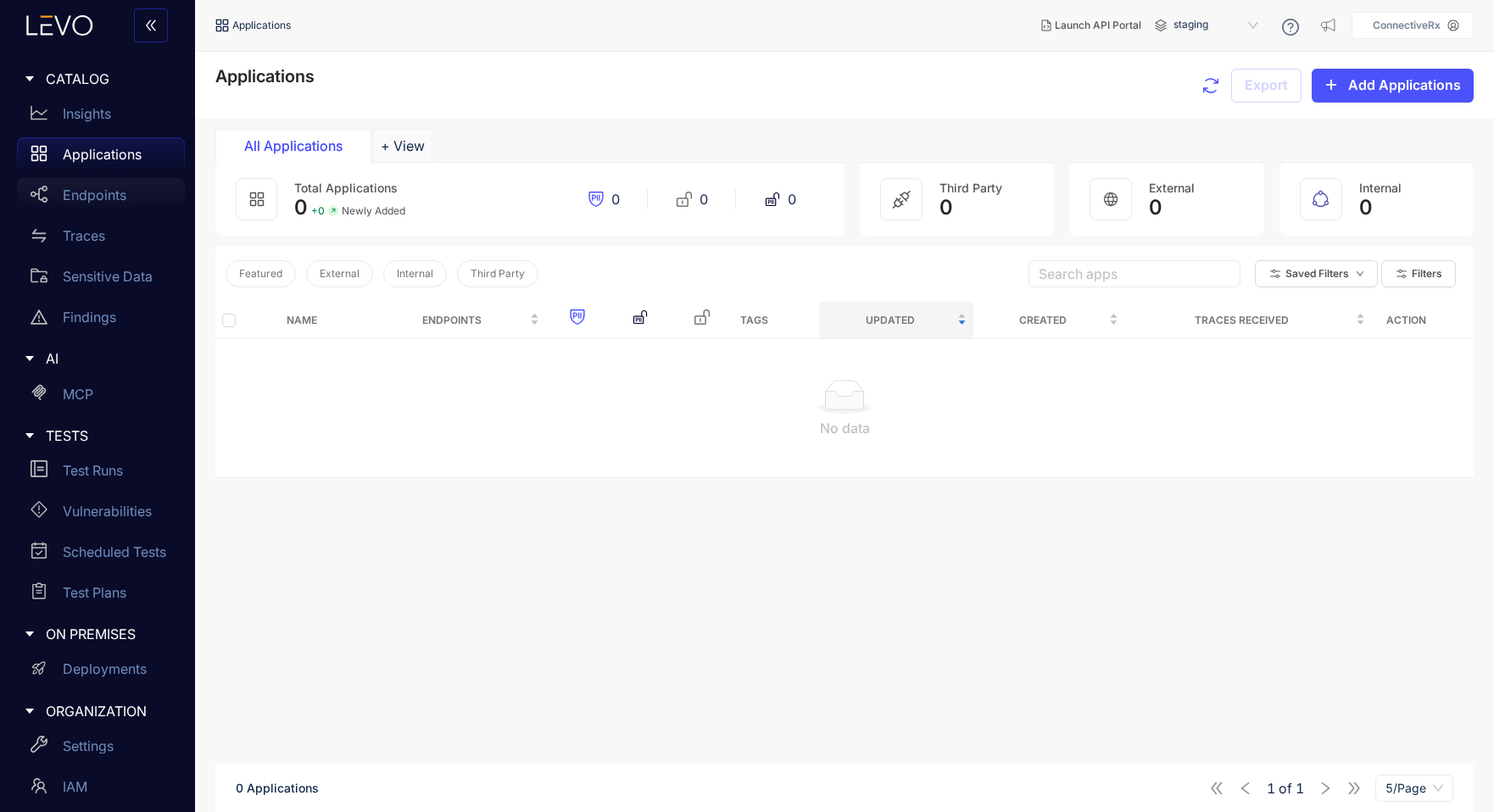
click at [77, 185] on div "Endpoints" at bounding box center [101, 194] width 168 height 34
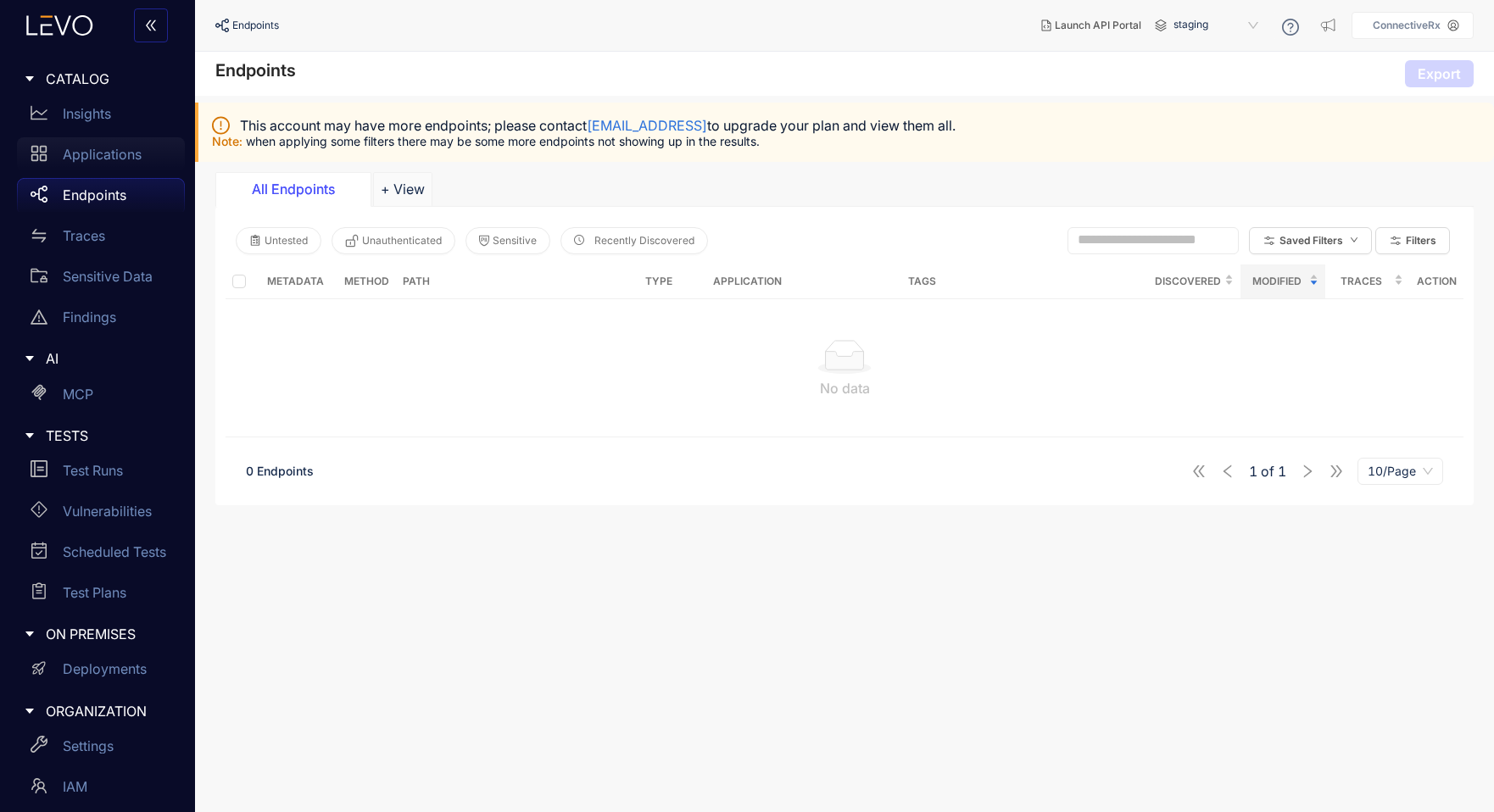
click at [77, 159] on p "Applications" at bounding box center [101, 154] width 79 height 16
